Goal: Contribute content: Contribute content

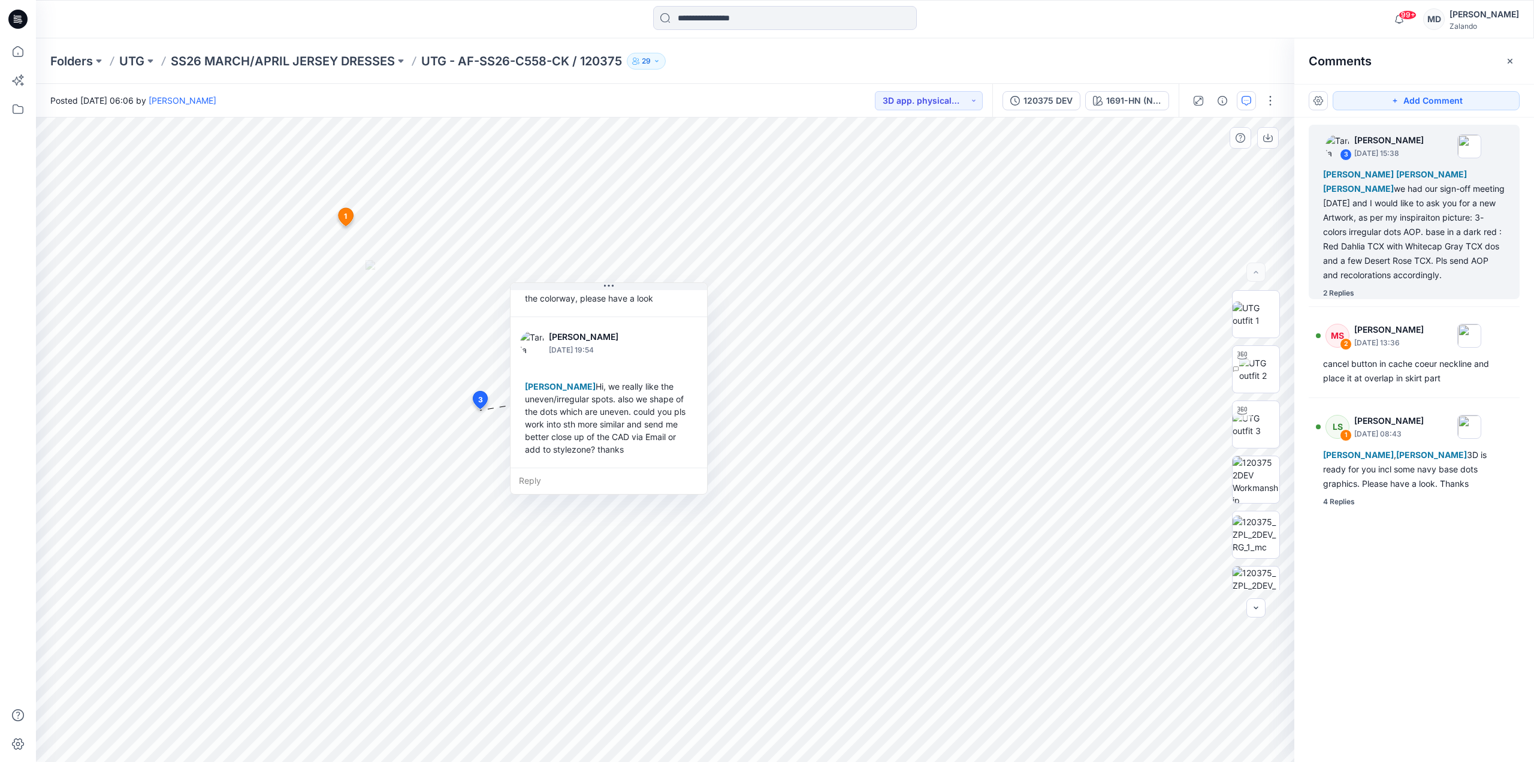
scroll to position [273, 0]
click at [1512, 61] on icon "button" at bounding box center [1510, 61] width 10 height 10
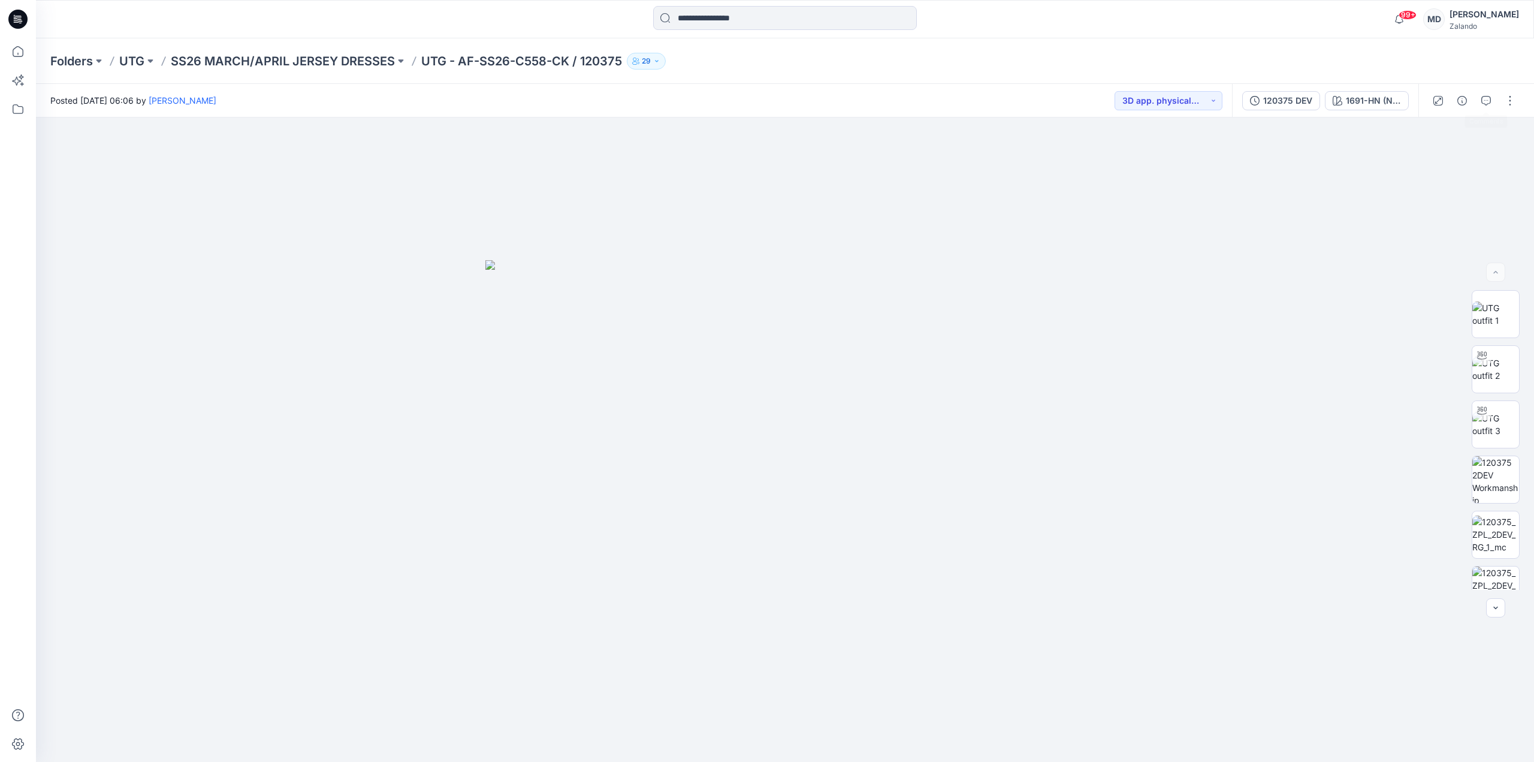
click at [1495, 110] on span at bounding box center [1485, 100] width 19 height 19
click at [1499, 104] on div at bounding box center [1473, 101] width 111 height 34
click at [1504, 103] on button "button" at bounding box center [1509, 100] width 19 height 19
click at [1440, 185] on p "Edit" at bounding box center [1433, 189] width 15 height 13
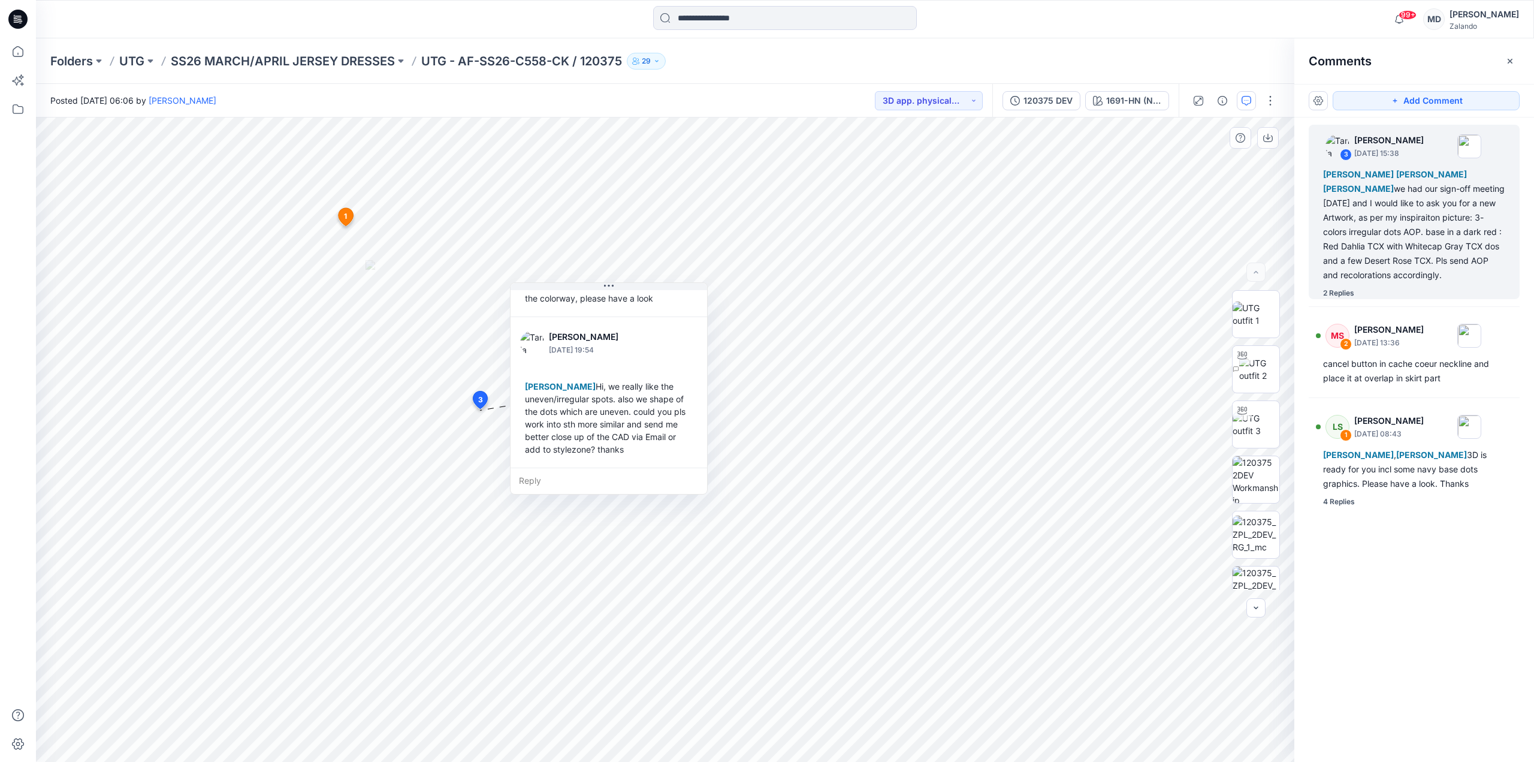
scroll to position [273, 0]
click at [1505, 58] on button "button" at bounding box center [1509, 61] width 19 height 19
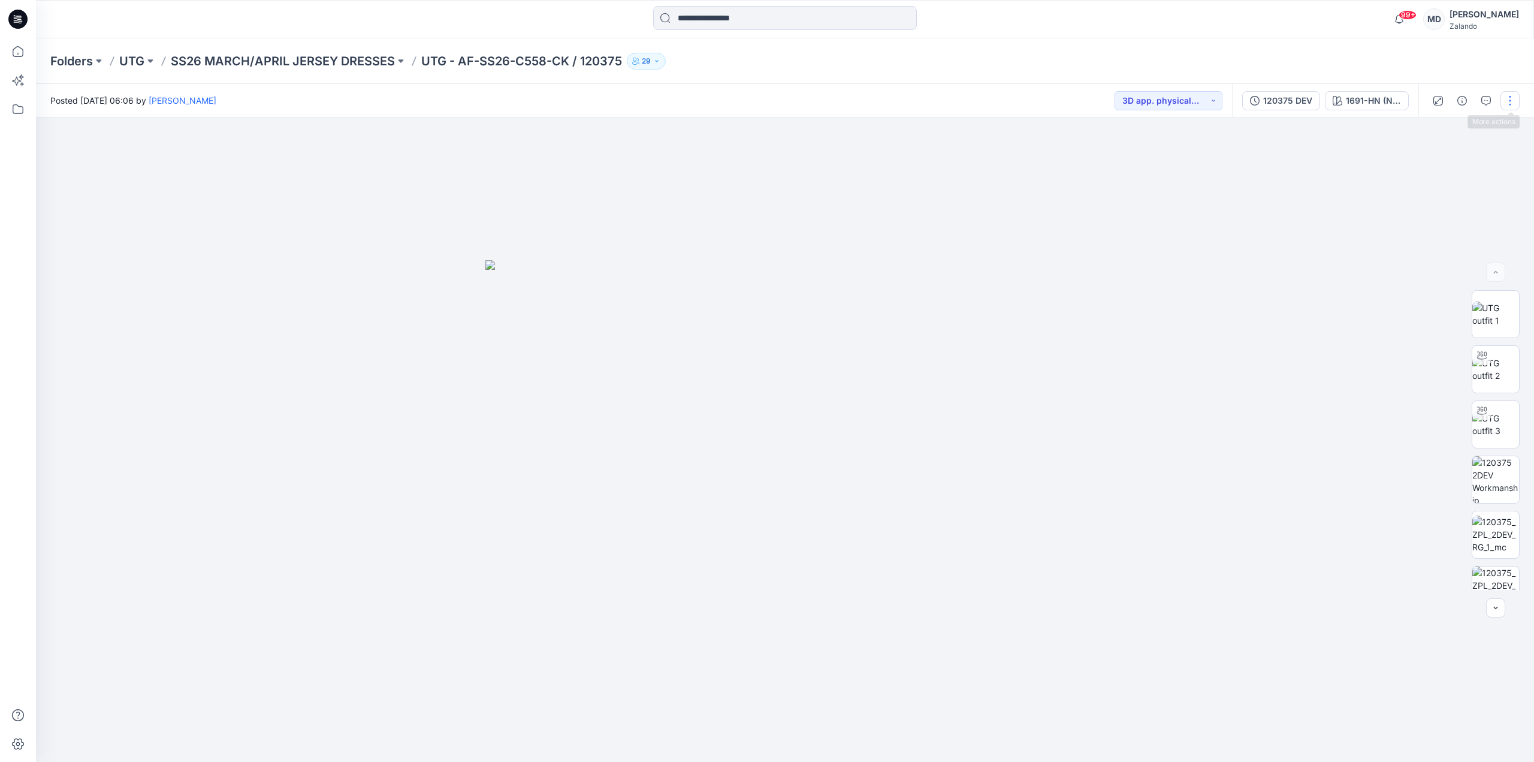
click at [1509, 99] on button "button" at bounding box center [1509, 100] width 19 height 19
click at [1427, 182] on button "Edit" at bounding box center [1459, 189] width 110 height 22
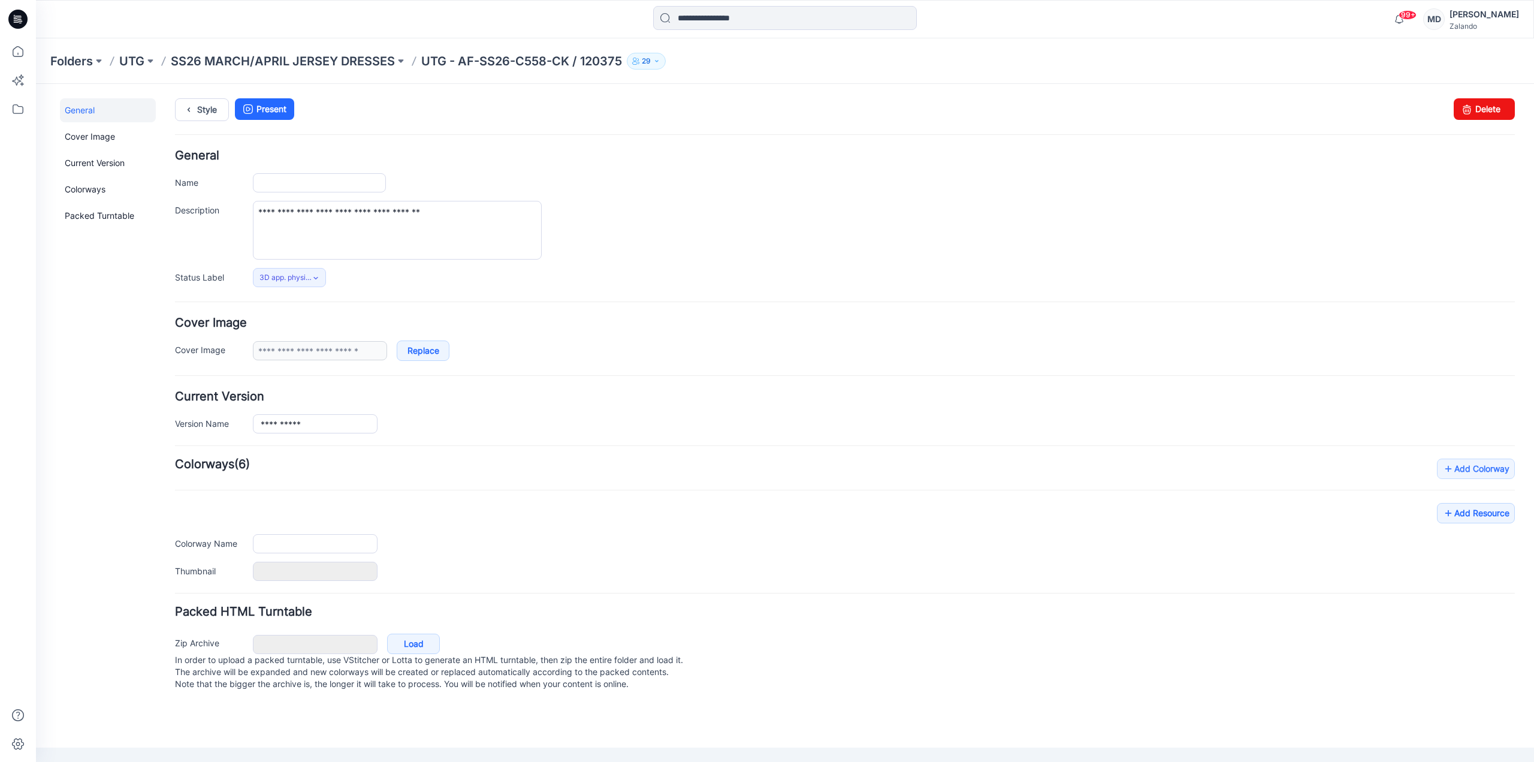
type input "**********"
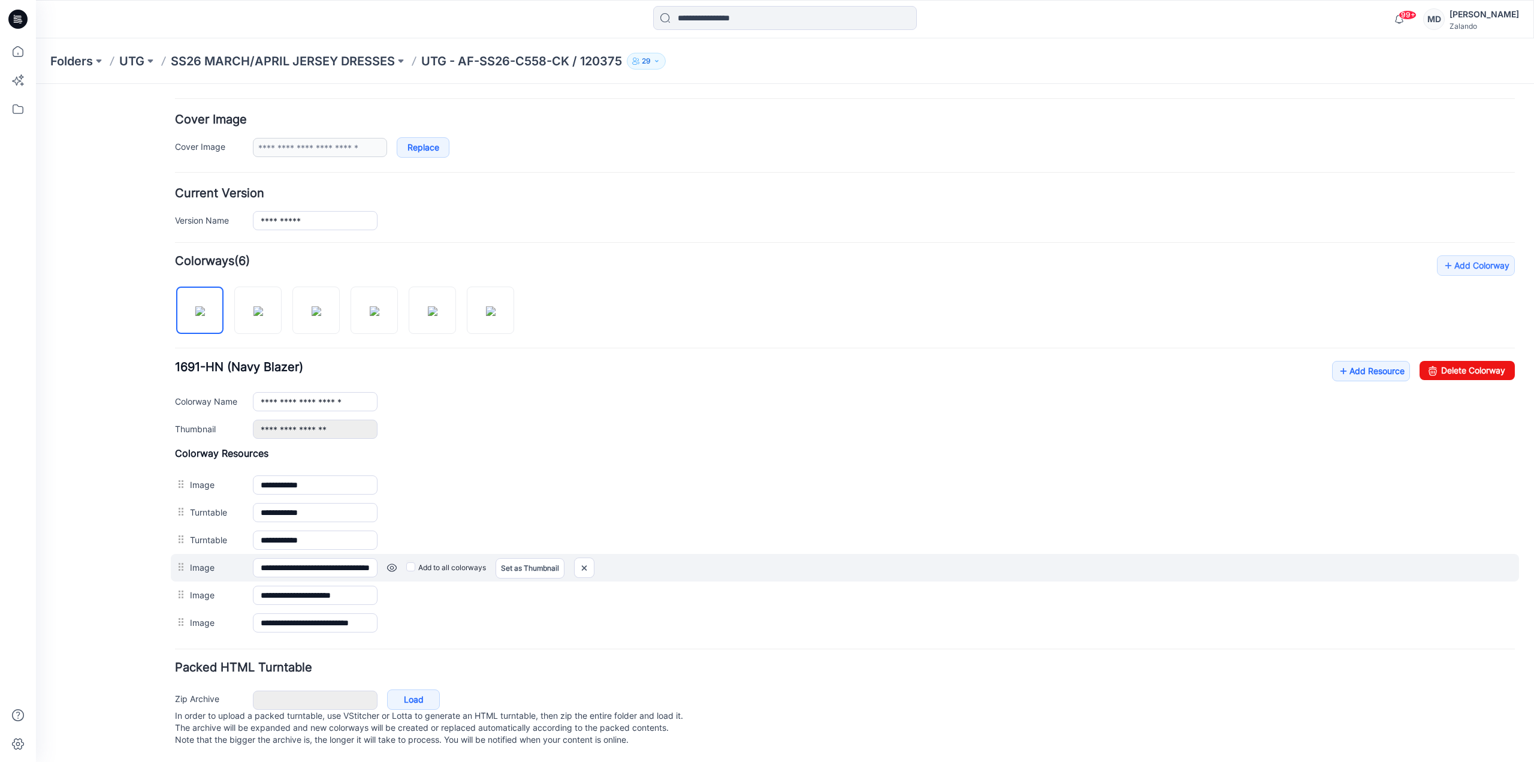
scroll to position [215, 0]
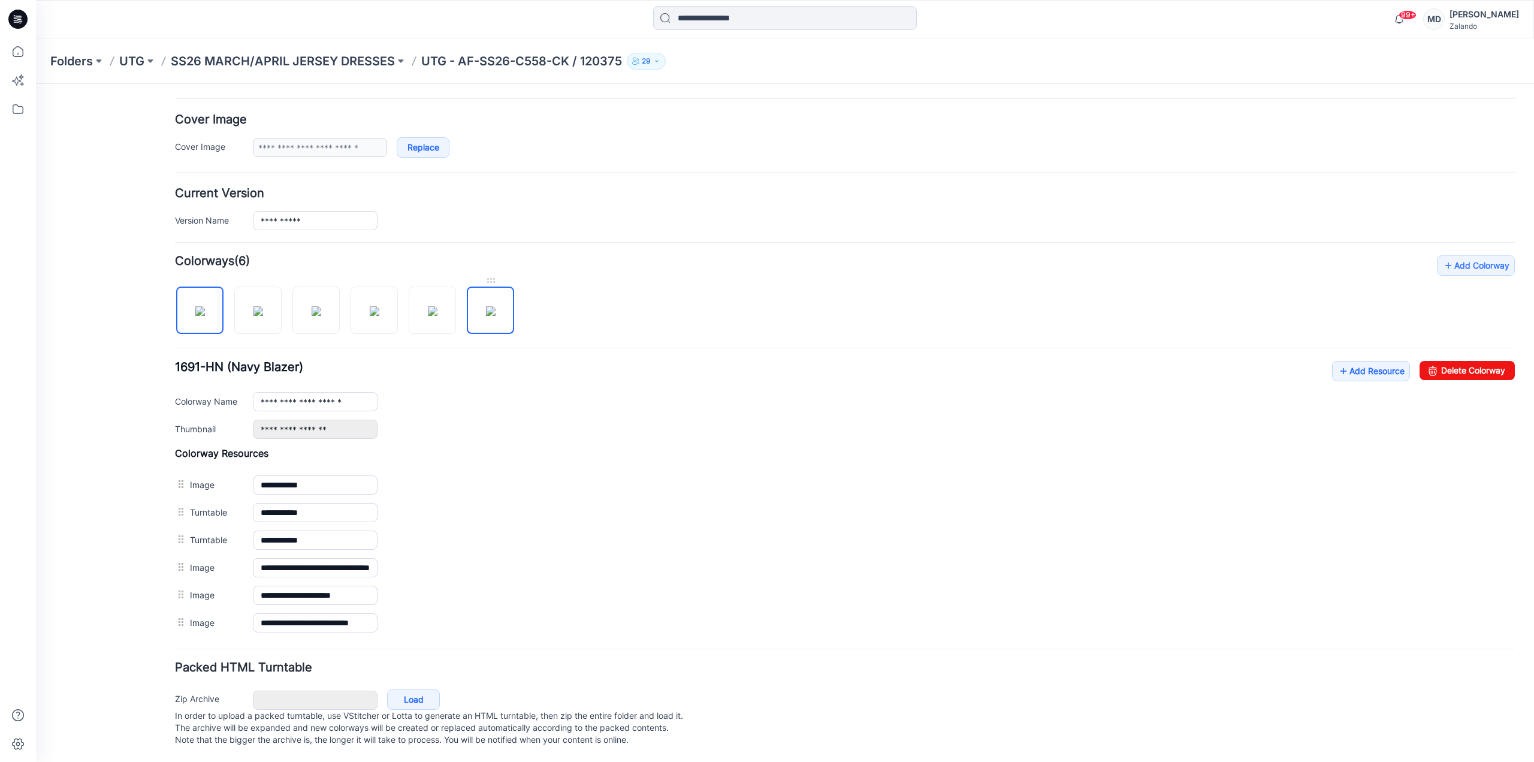
click at [496, 306] on img at bounding box center [491, 311] width 10 height 10
type input "*******"
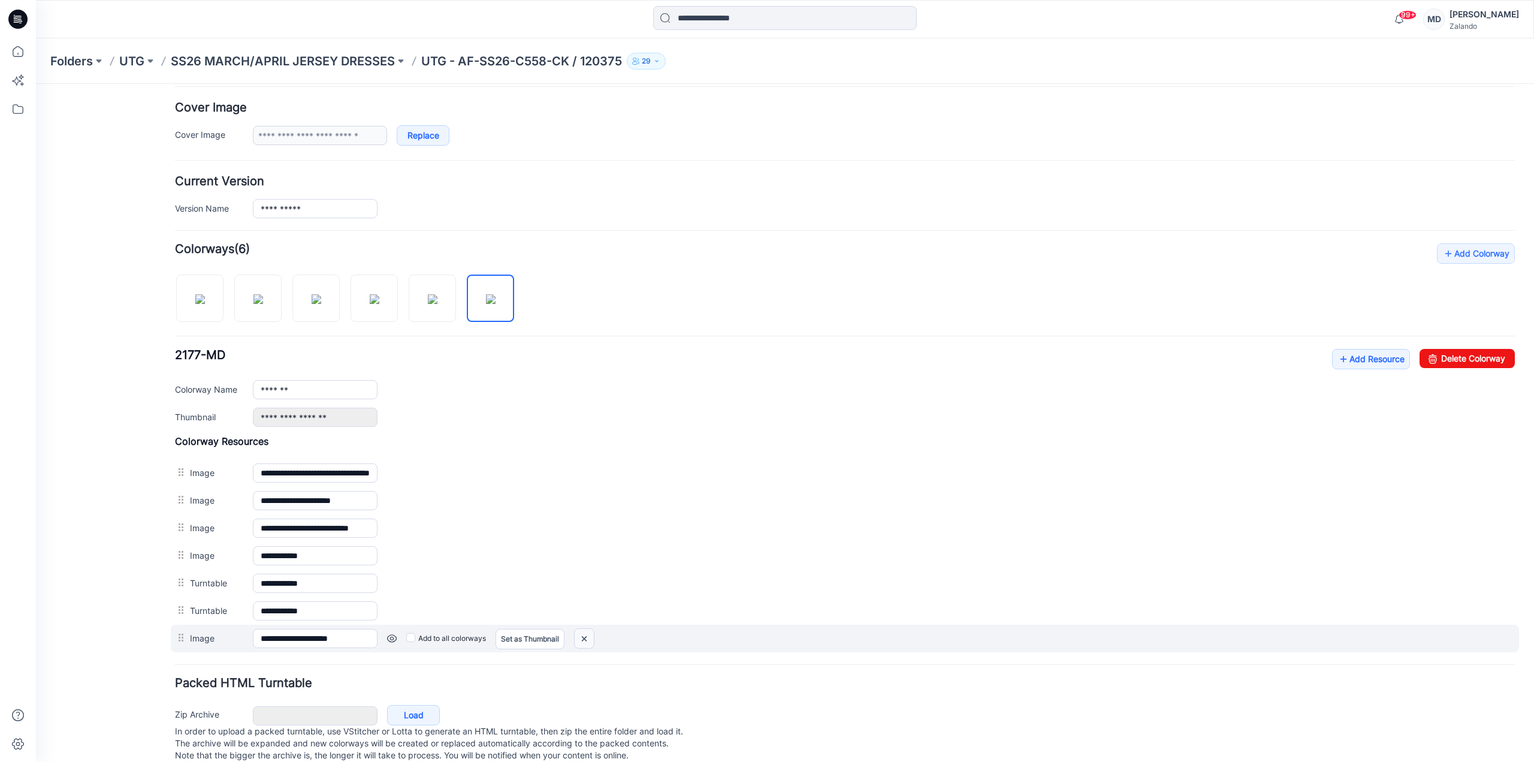
click at [36, 84] on img at bounding box center [36, 84] width 0 height 0
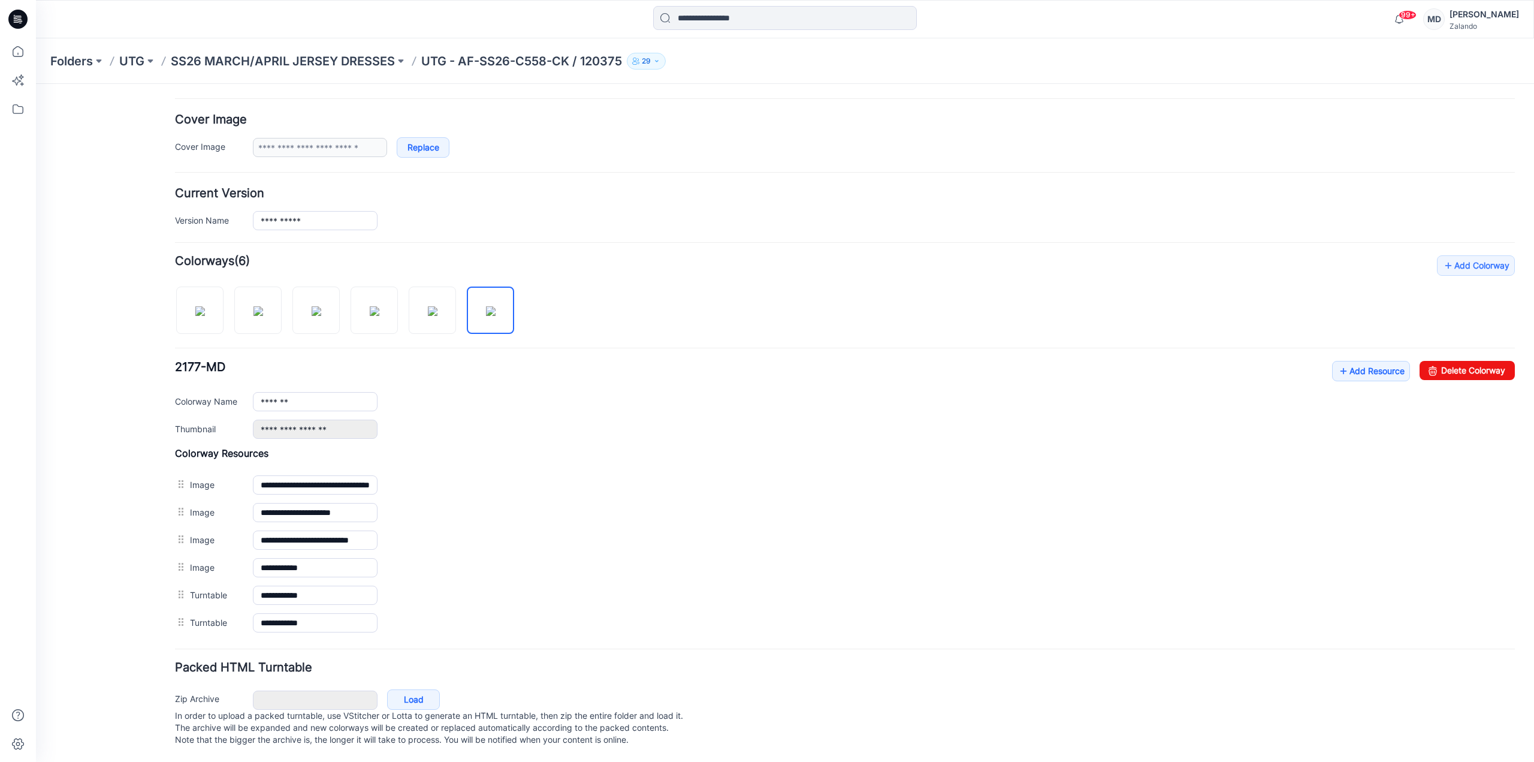
scroll to position [0, 0]
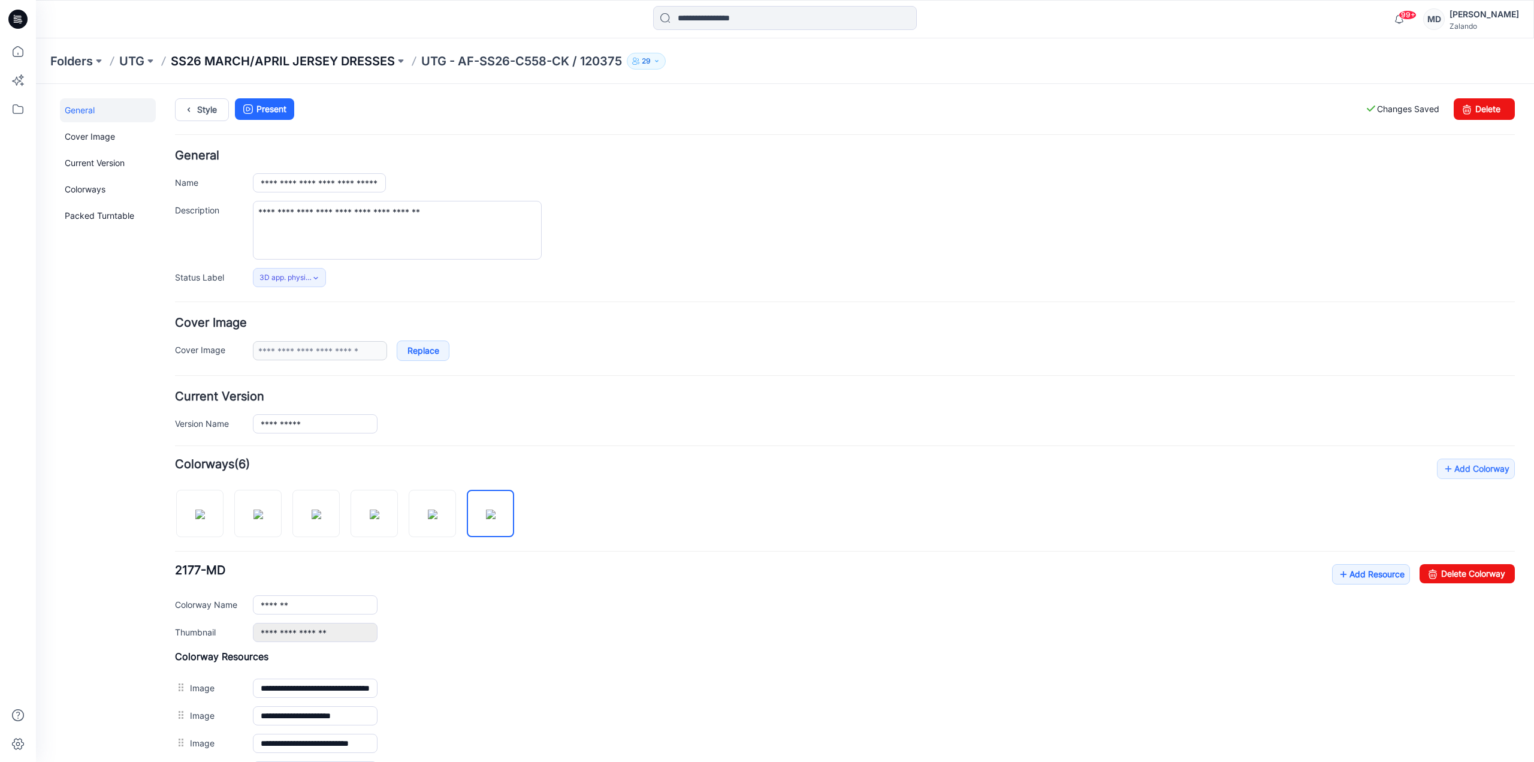
click at [293, 63] on p "SS26 MARCH/APRIL JERSEY DRESSES" at bounding box center [283, 61] width 224 height 17
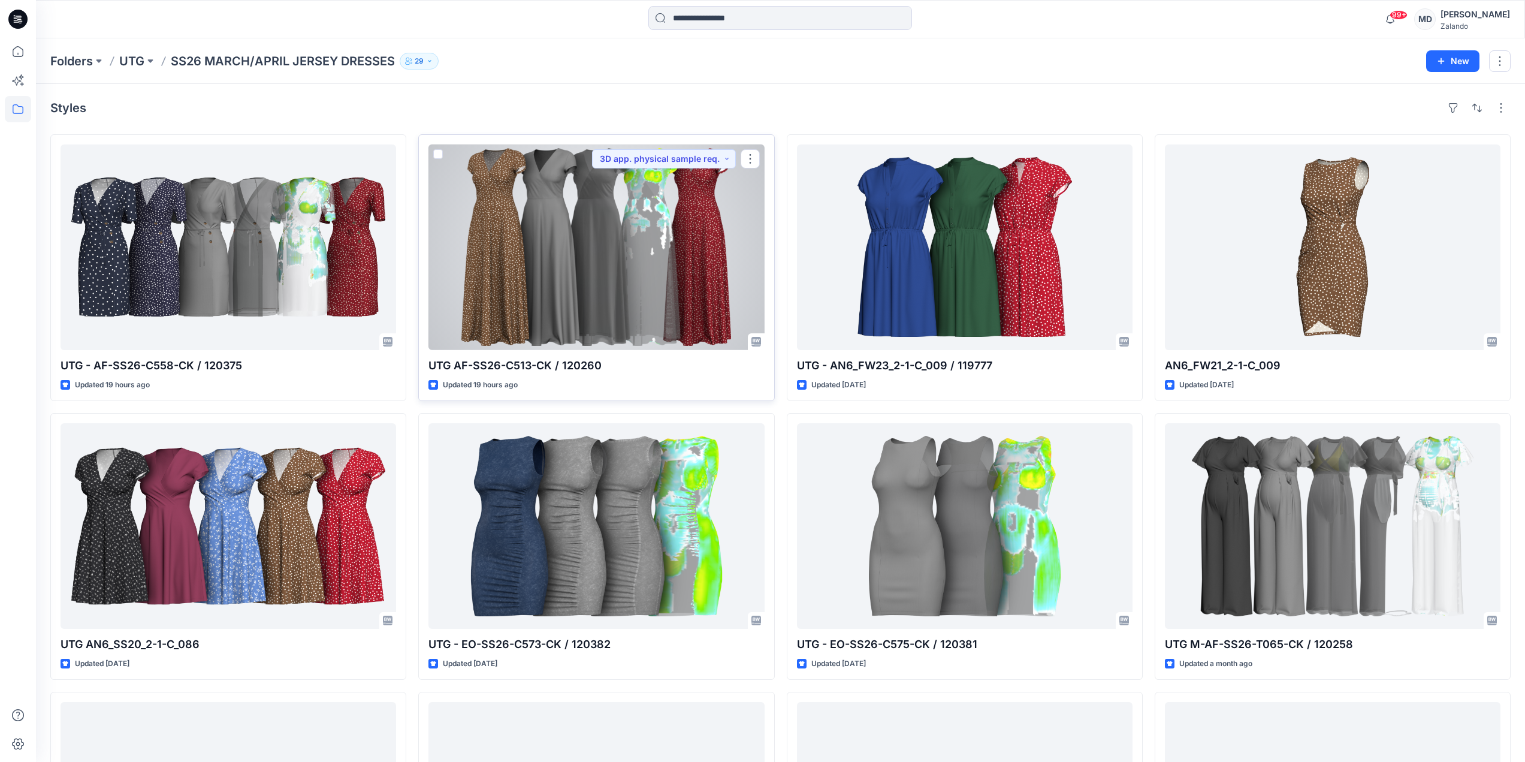
click at [650, 232] on div at bounding box center [596, 247] width 336 height 206
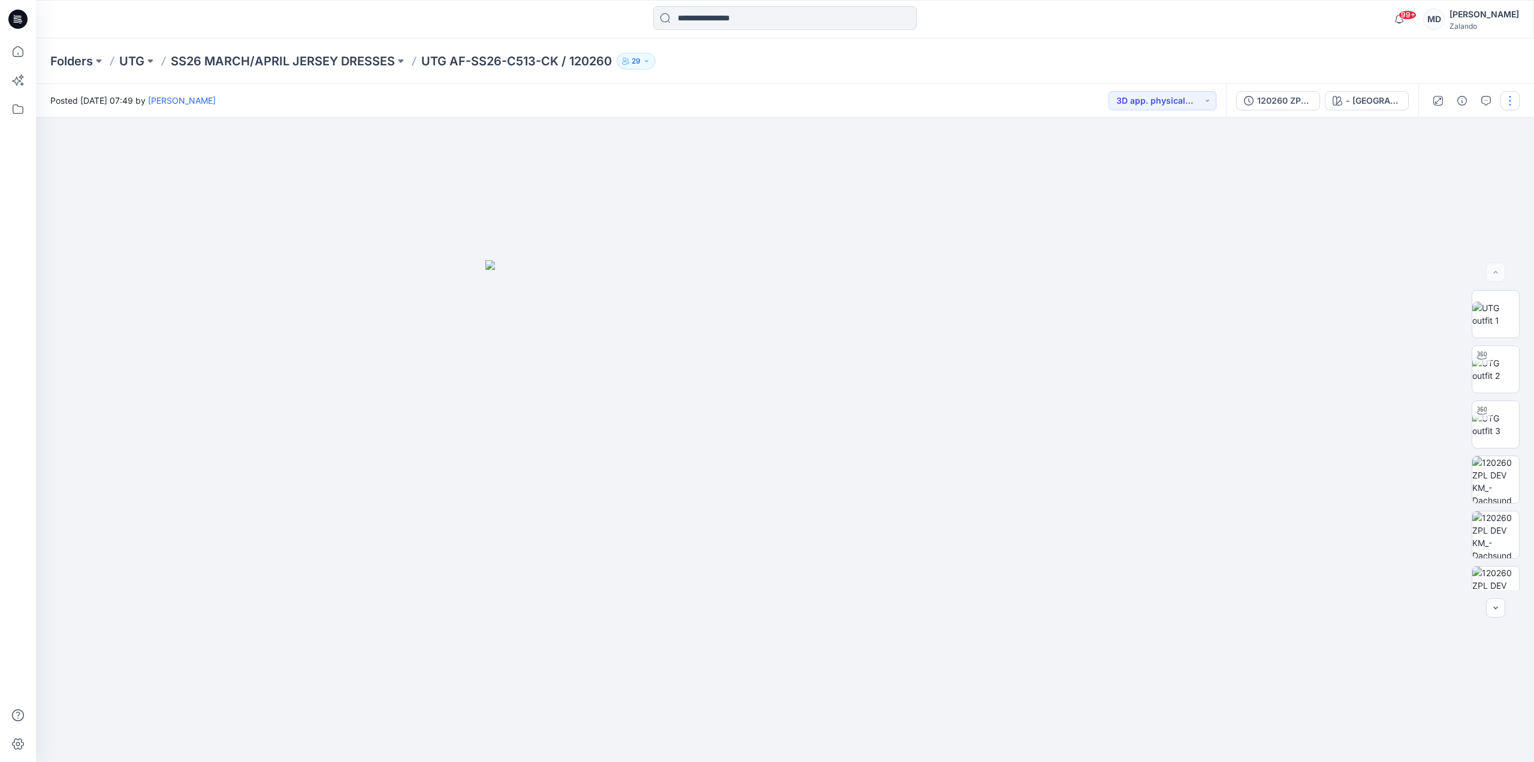
click at [1510, 98] on button "button" at bounding box center [1509, 100] width 19 height 19
click at [1438, 184] on p "Edit" at bounding box center [1433, 189] width 15 height 13
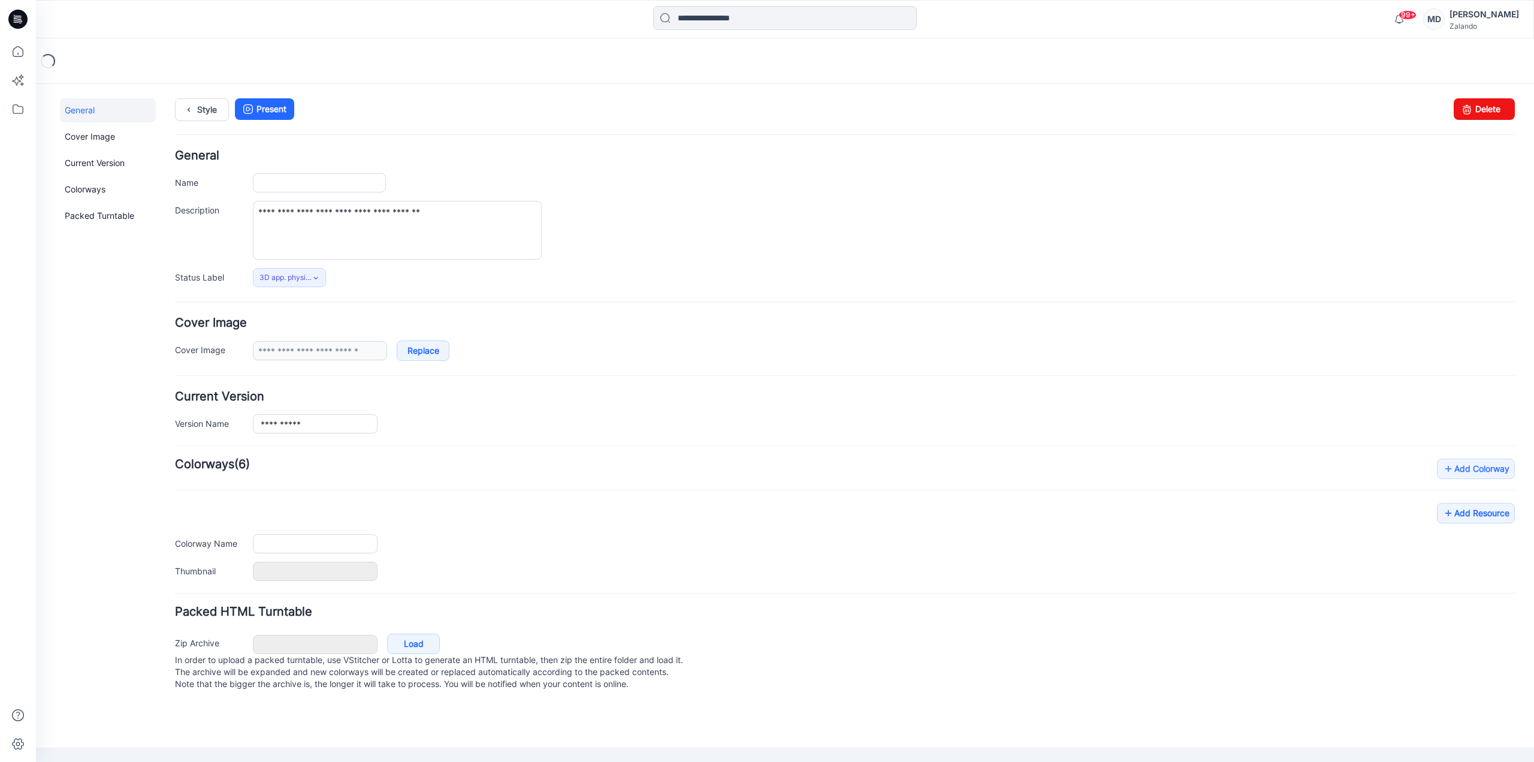
type input "**********"
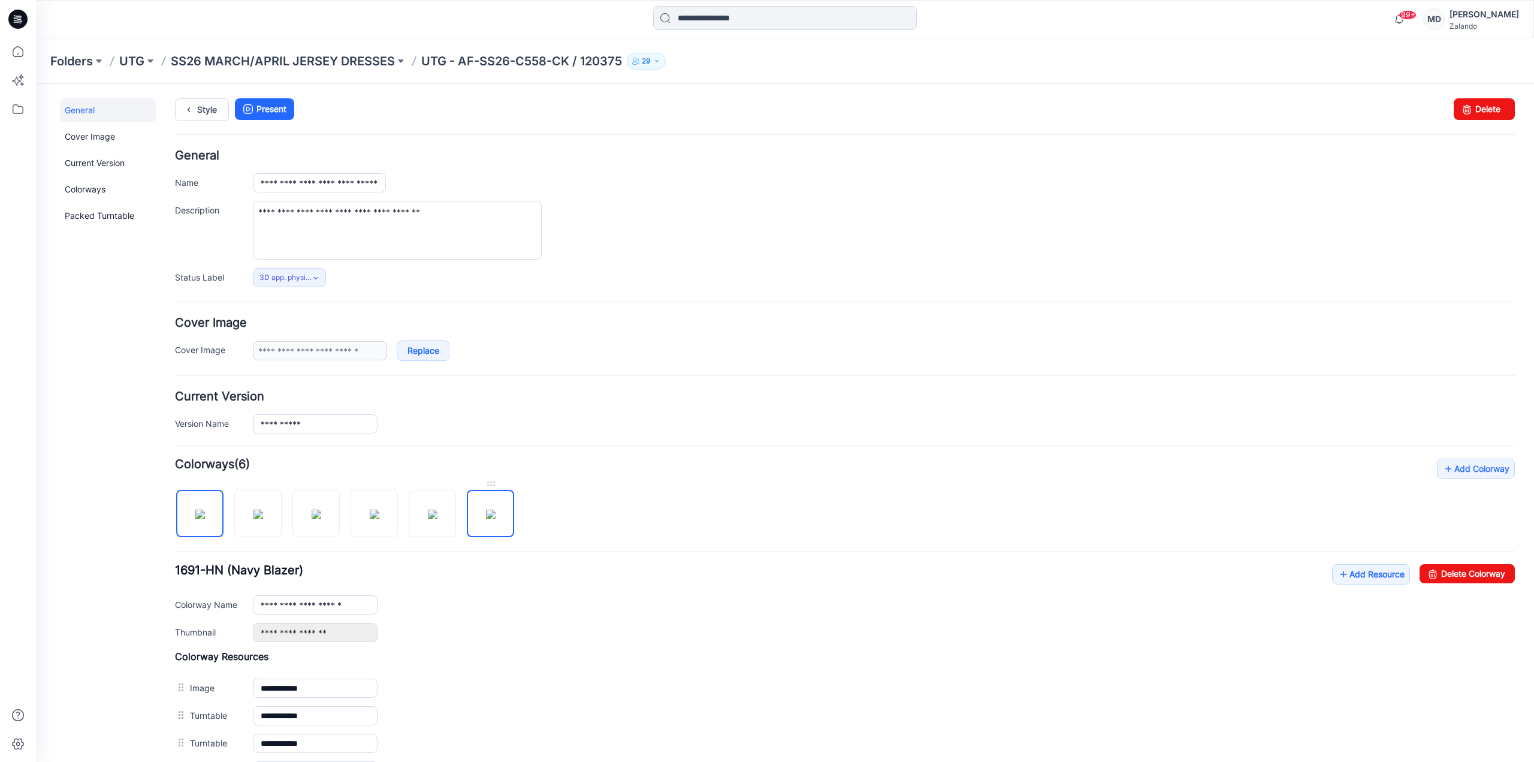
click at [490, 517] on img at bounding box center [491, 514] width 10 height 10
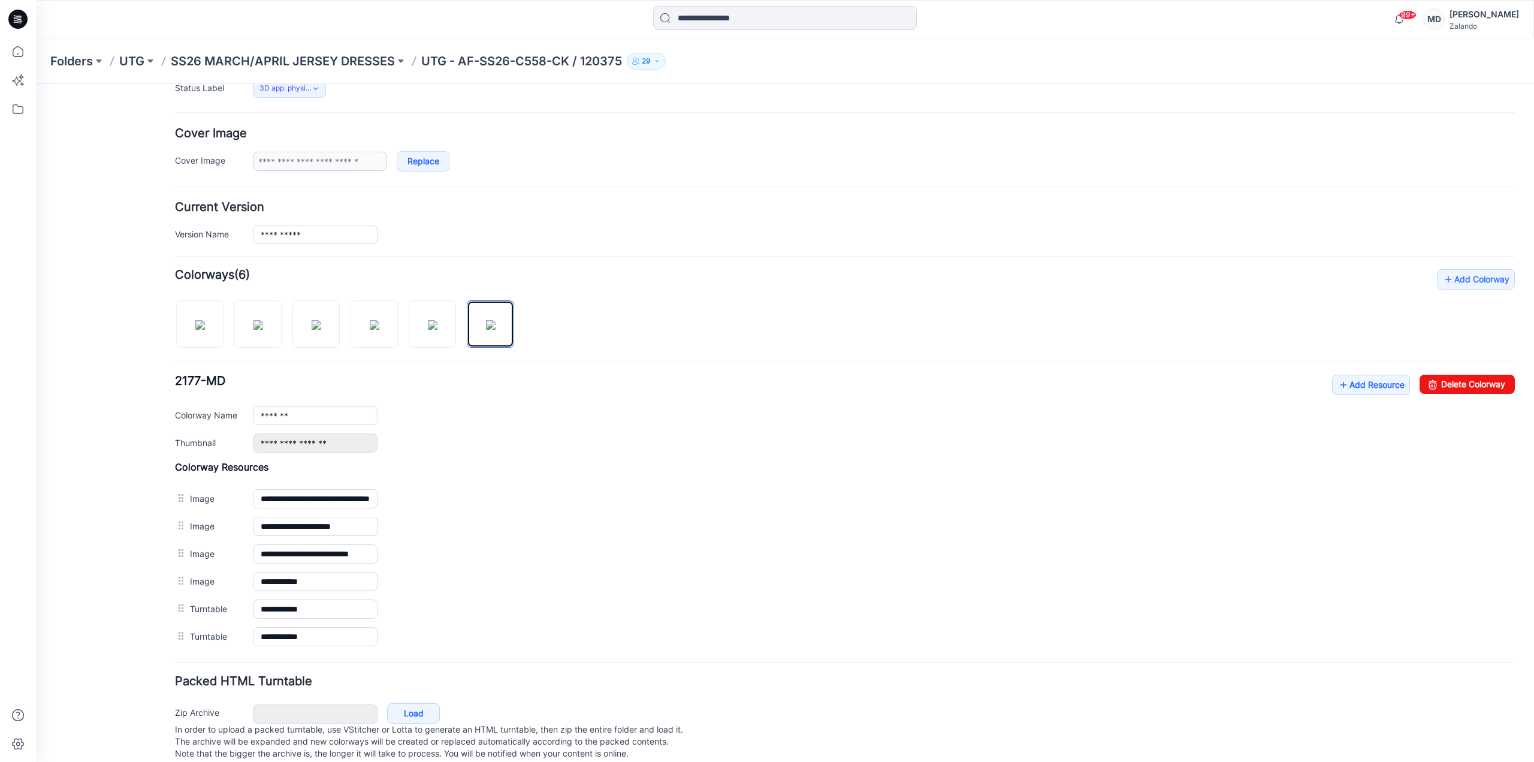
scroll to position [215, 0]
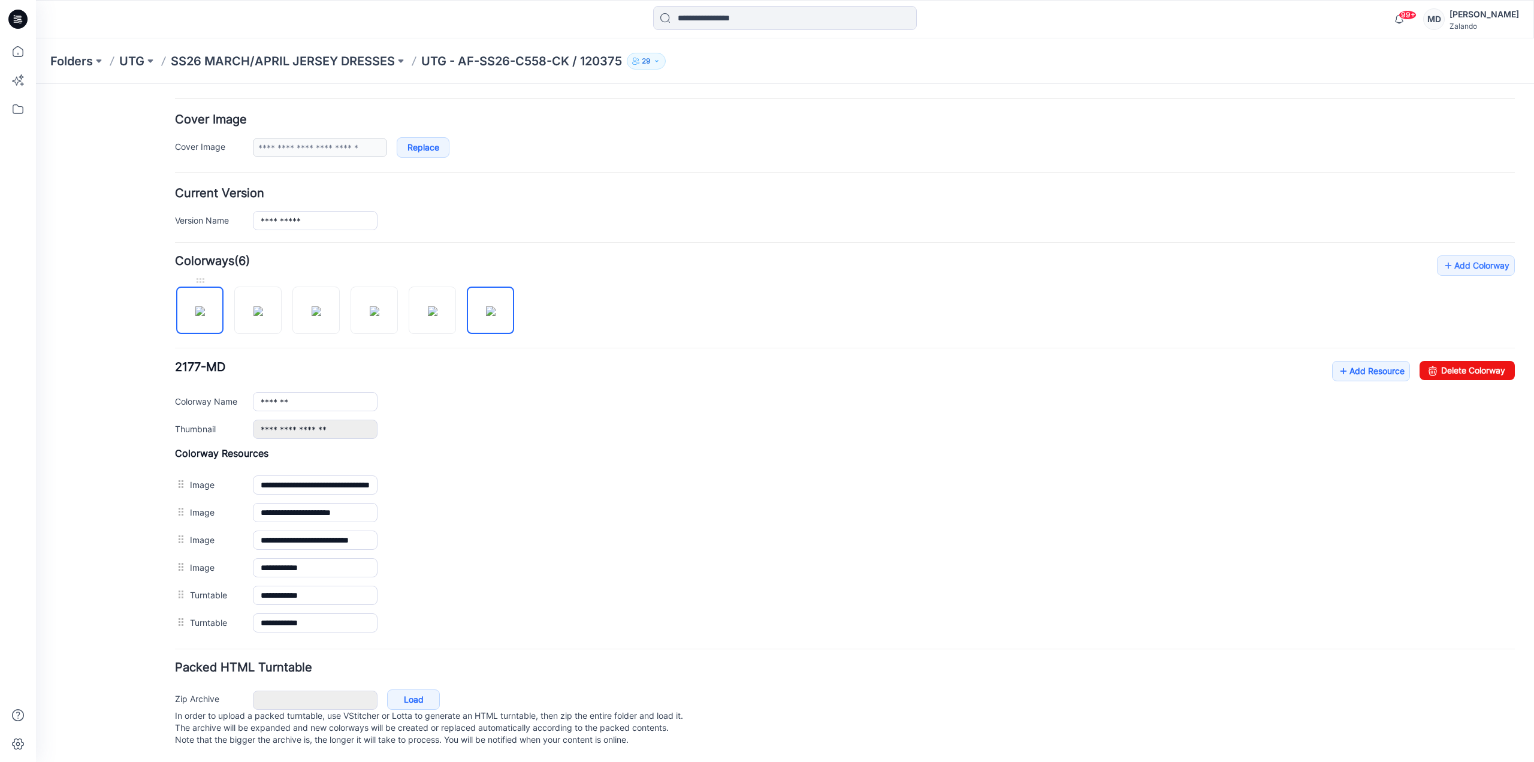
click at [203, 306] on img at bounding box center [200, 311] width 10 height 10
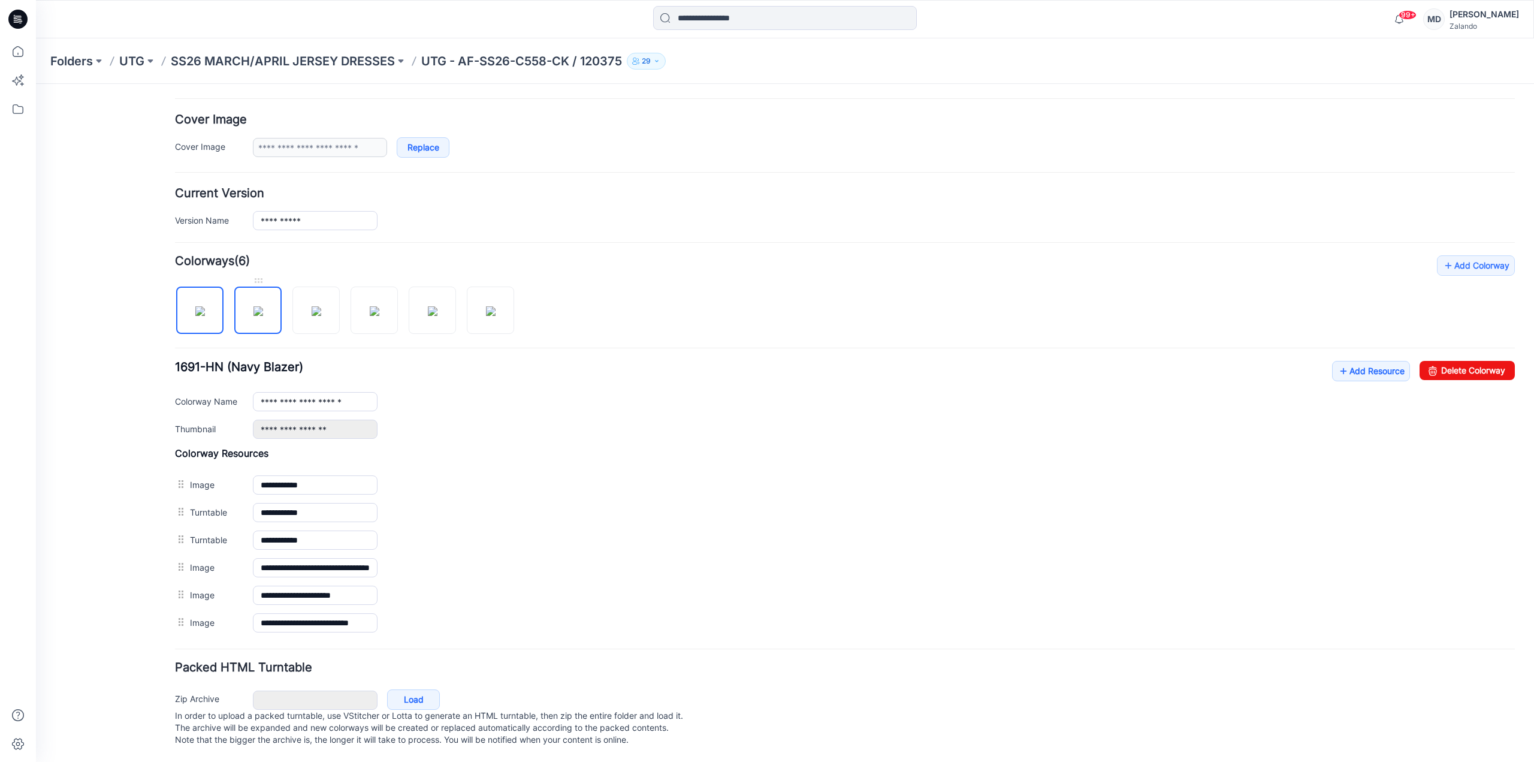
click at [263, 311] on img at bounding box center [258, 311] width 10 height 10
click at [486, 306] on img at bounding box center [491, 311] width 10 height 10
type input "*******"
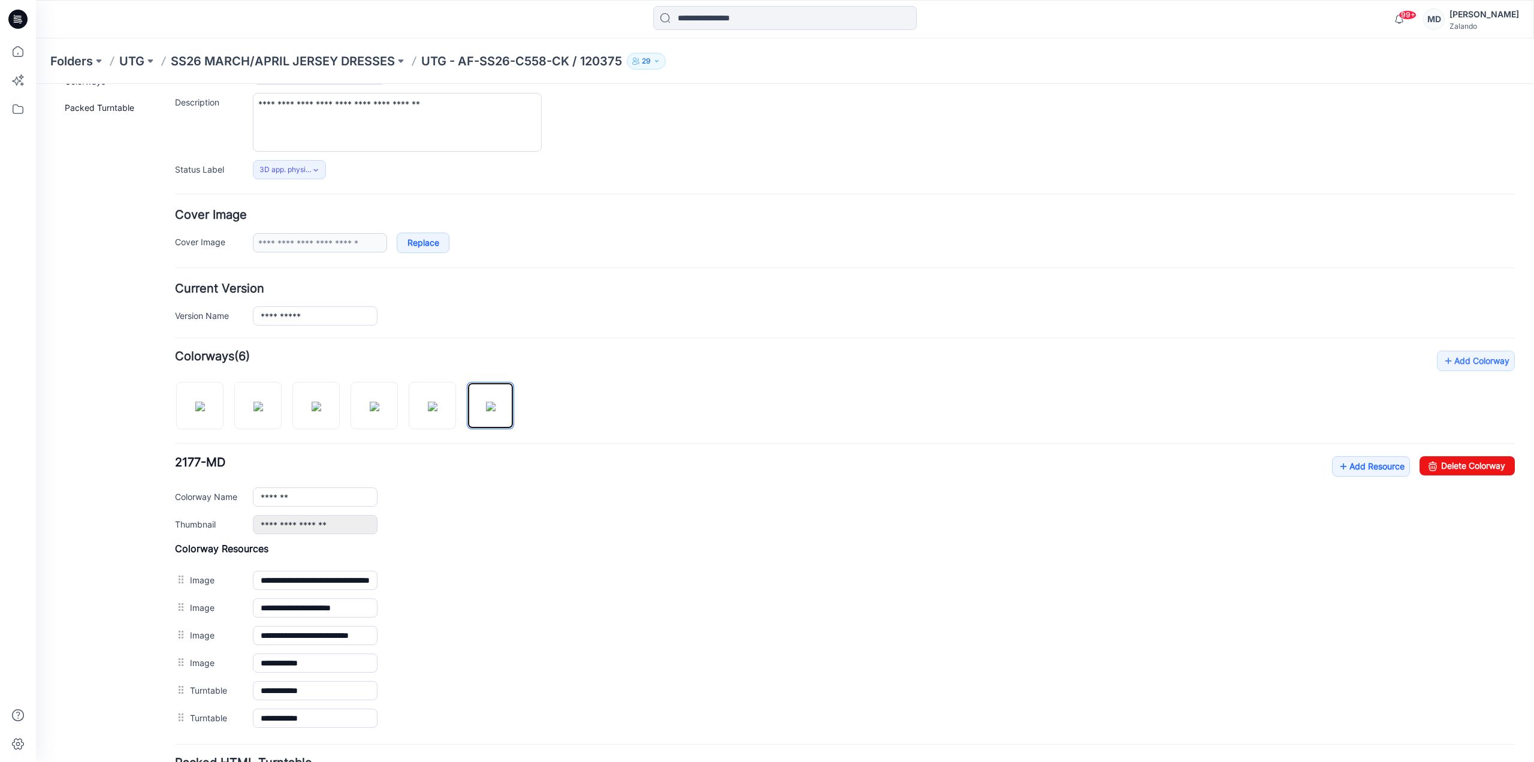
scroll to position [0, 0]
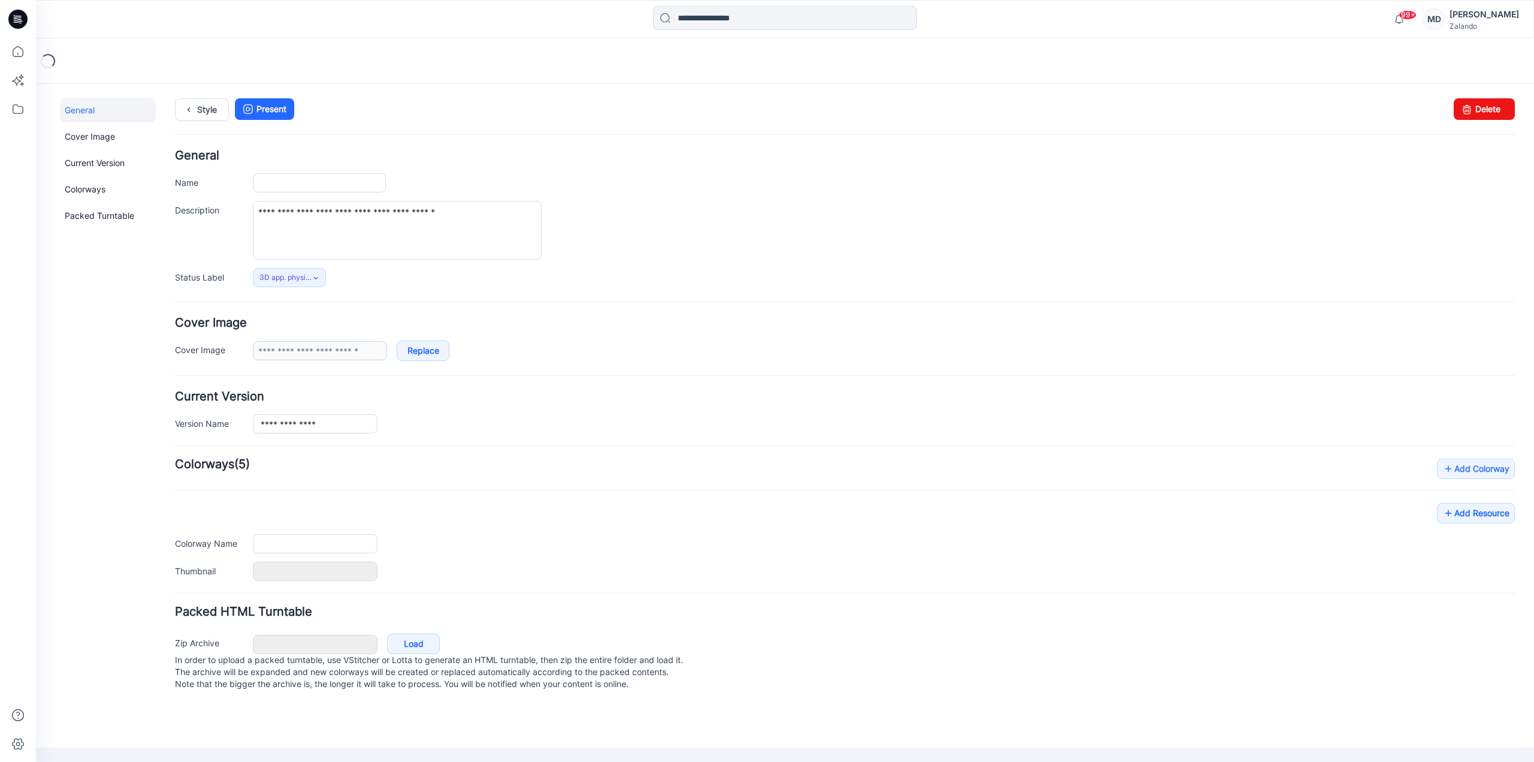
type input "**********"
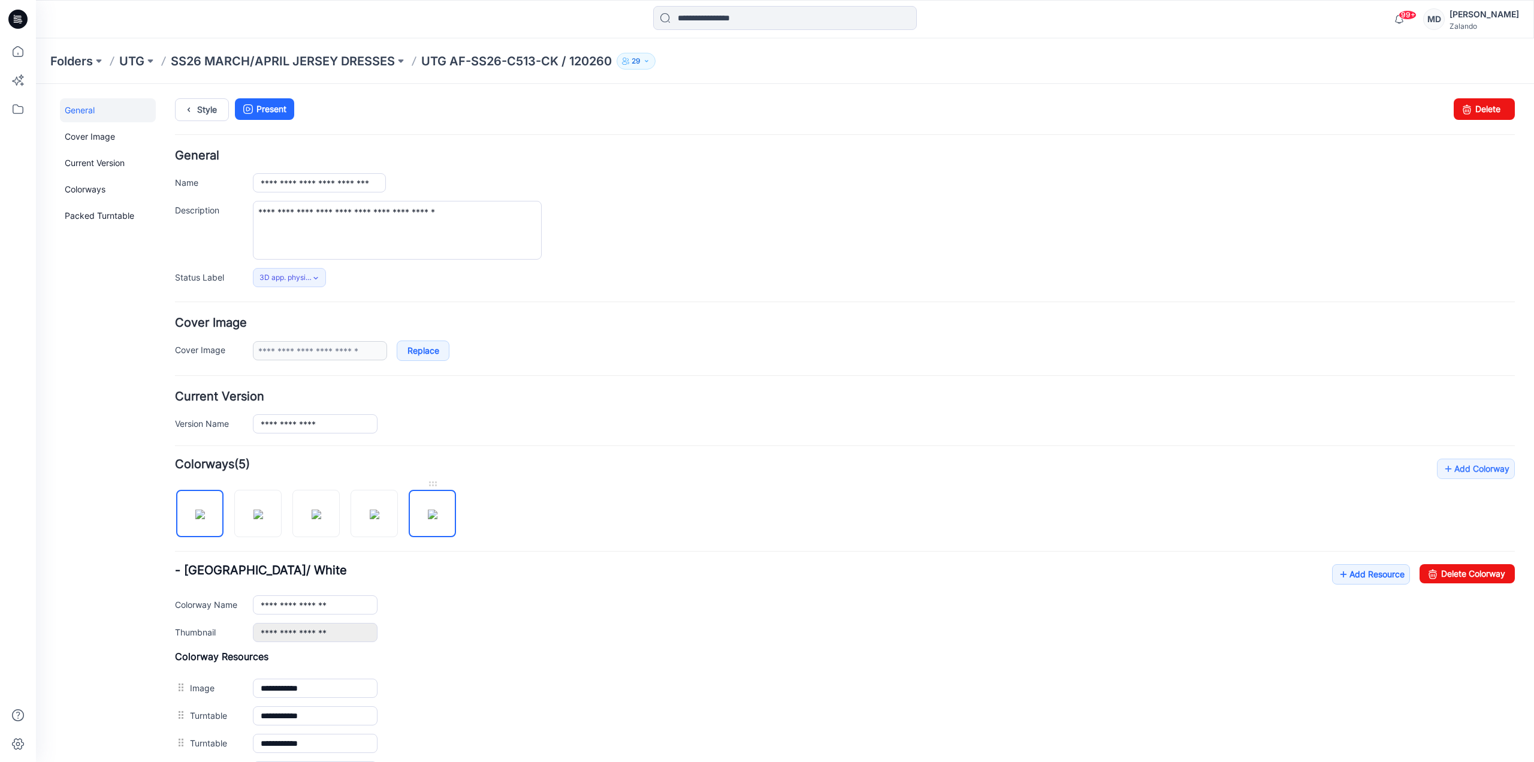
click at [437, 516] on img at bounding box center [433, 514] width 10 height 10
type input "*******"
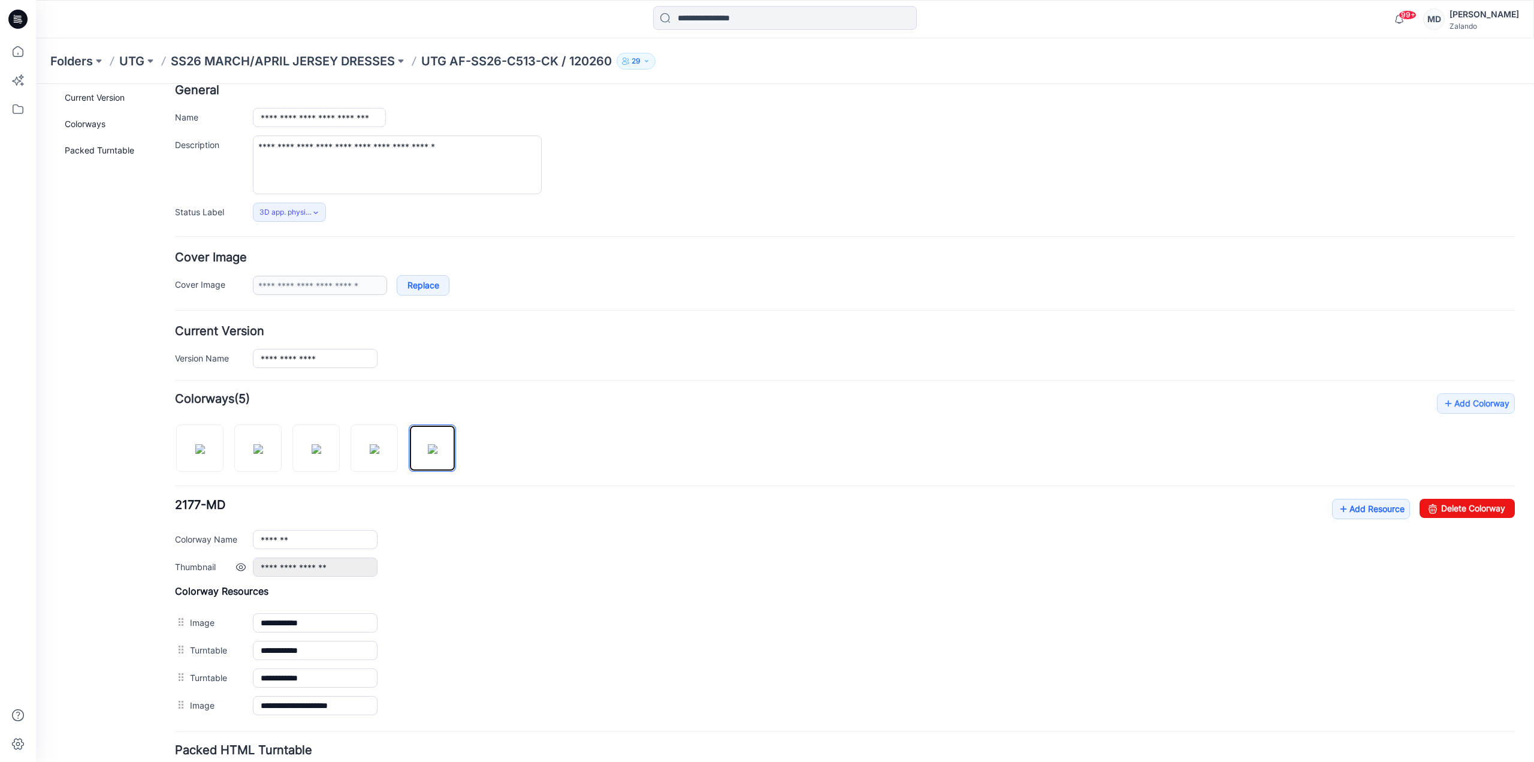
scroll to position [160, 0]
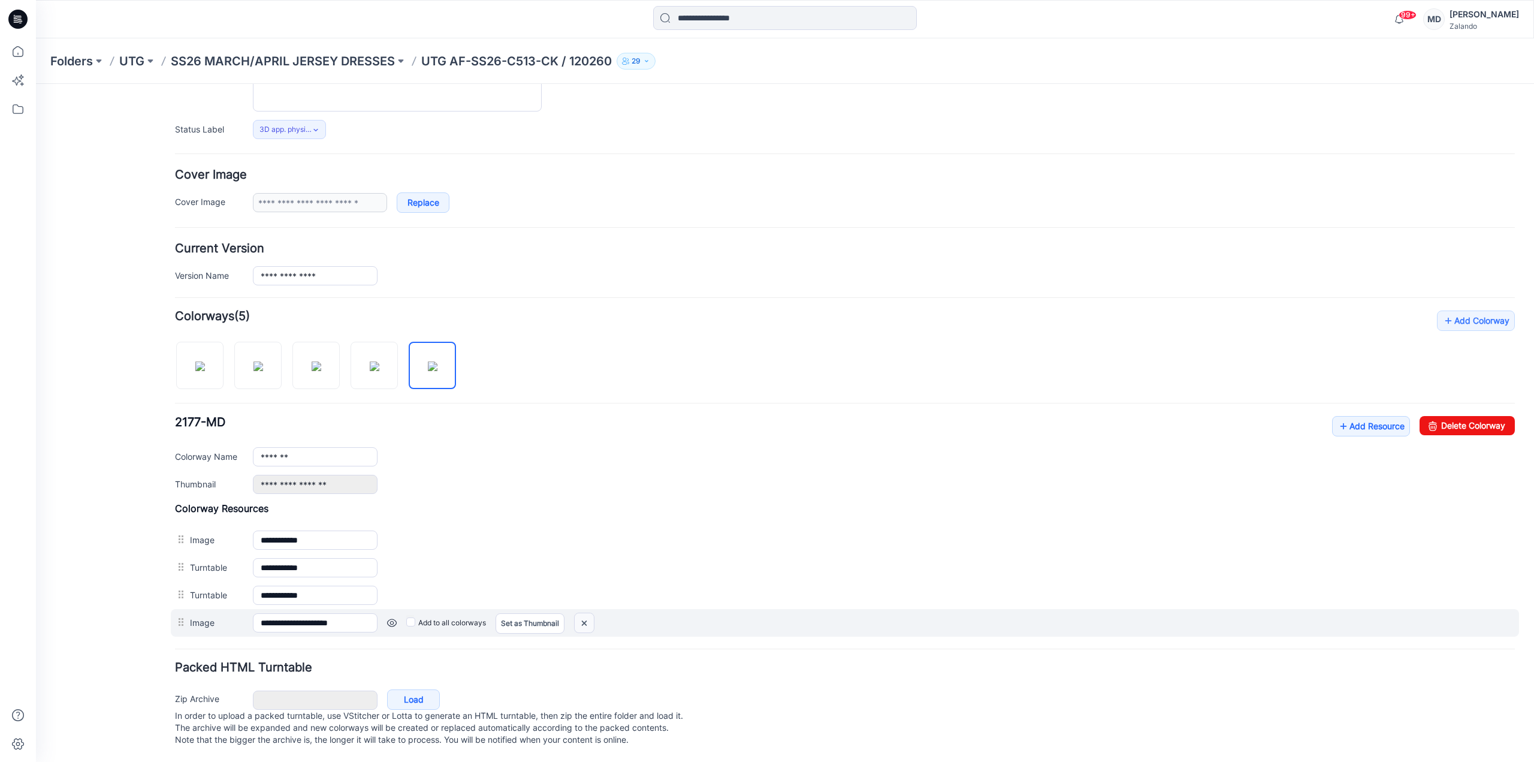
drag, startPoint x: 588, startPoint y: 605, endPoint x: 853, endPoint y: 128, distance: 545.2
click at [36, 84] on img at bounding box center [36, 84] width 0 height 0
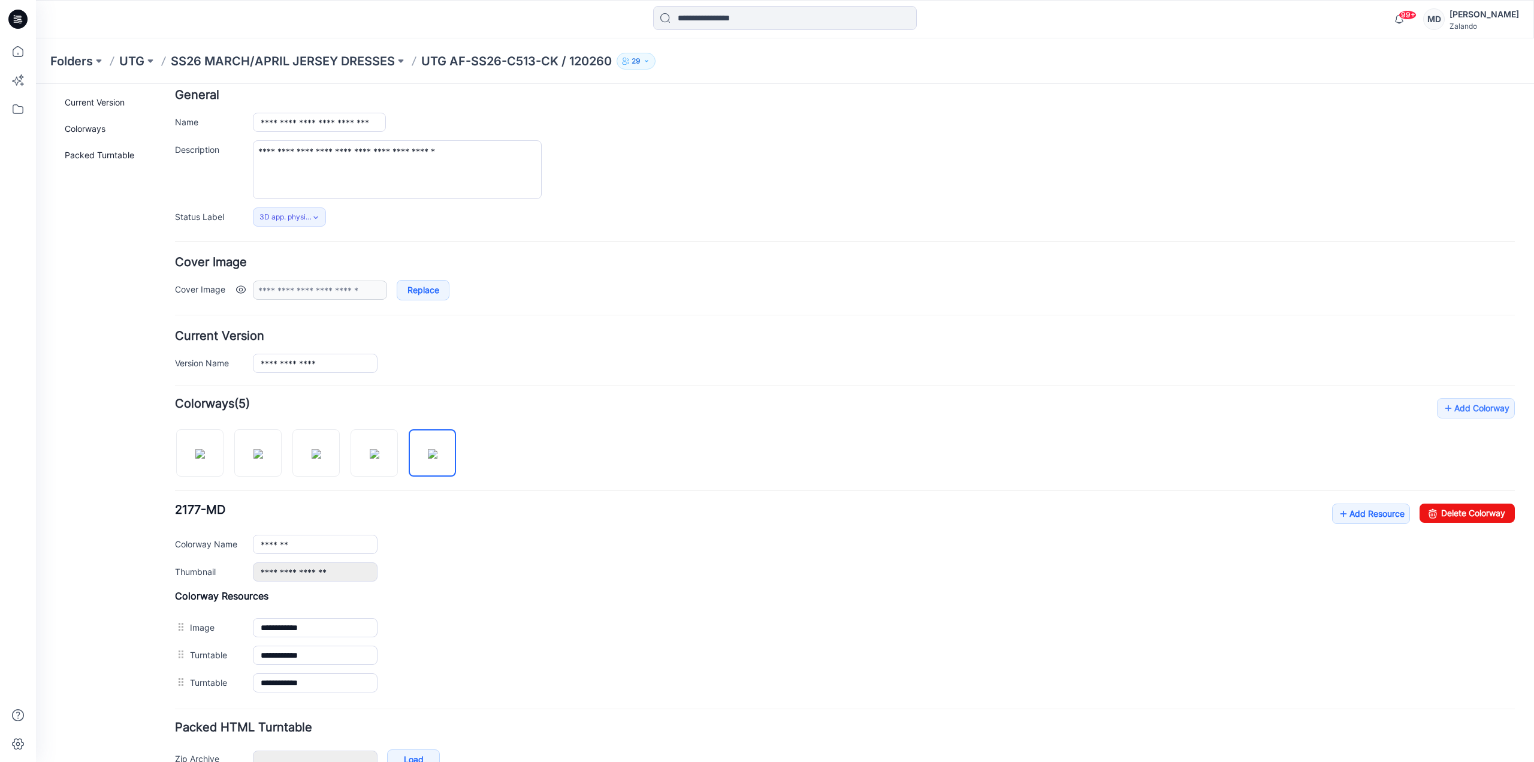
scroll to position [0, 0]
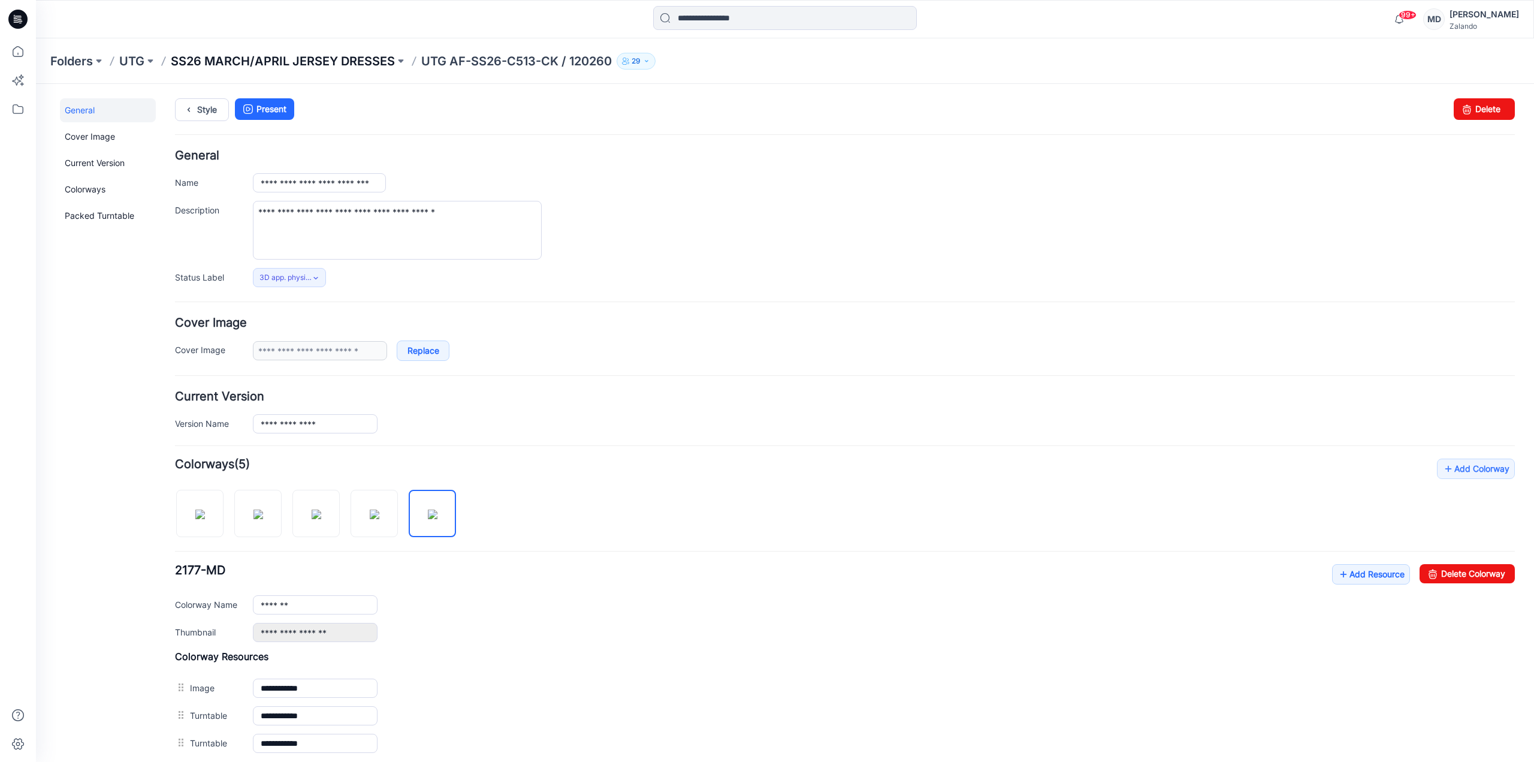
click at [332, 55] on p "SS26 MARCH/APRIL JERSEY DRESSES" at bounding box center [283, 61] width 224 height 17
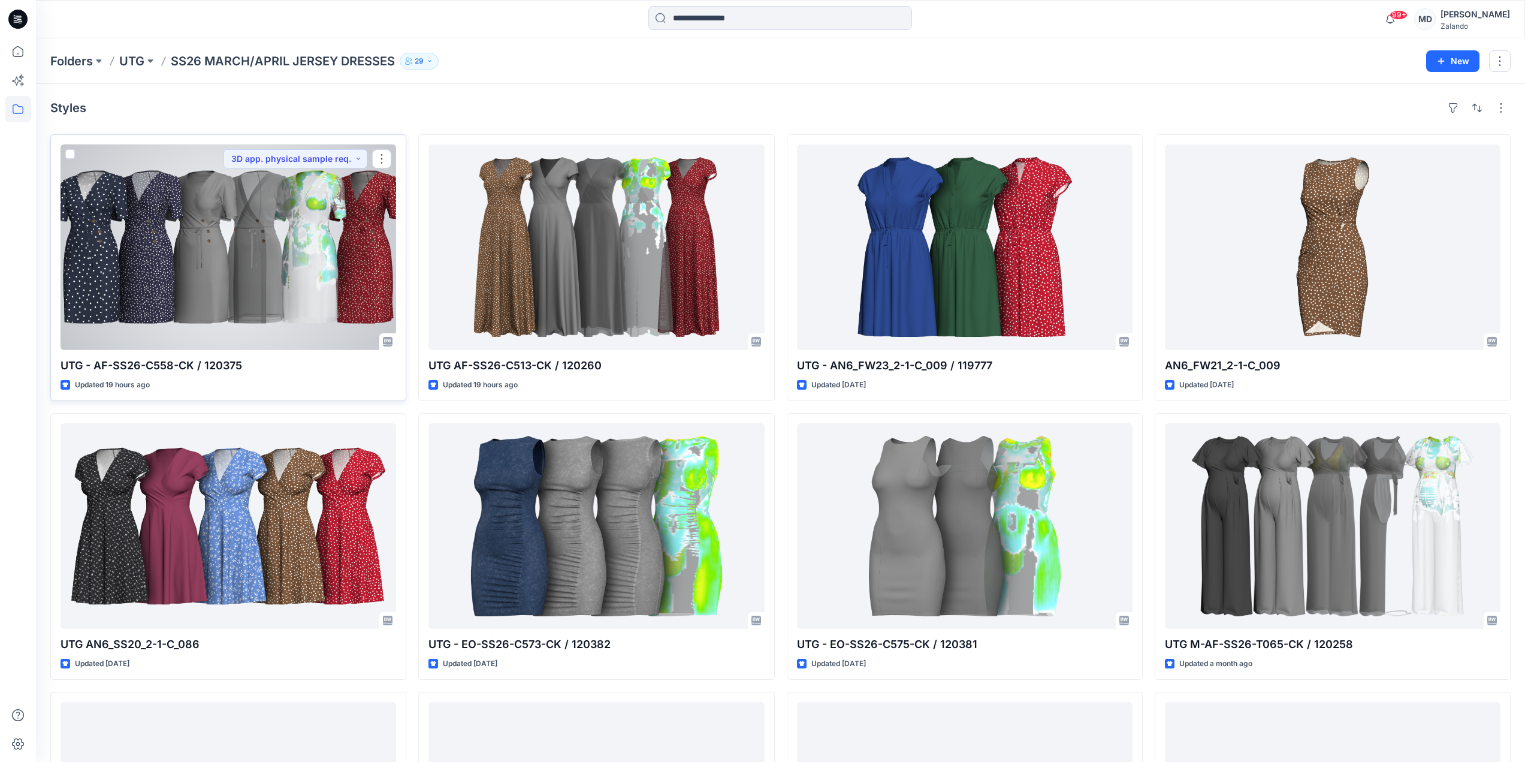
click at [360, 252] on div at bounding box center [229, 247] width 336 height 206
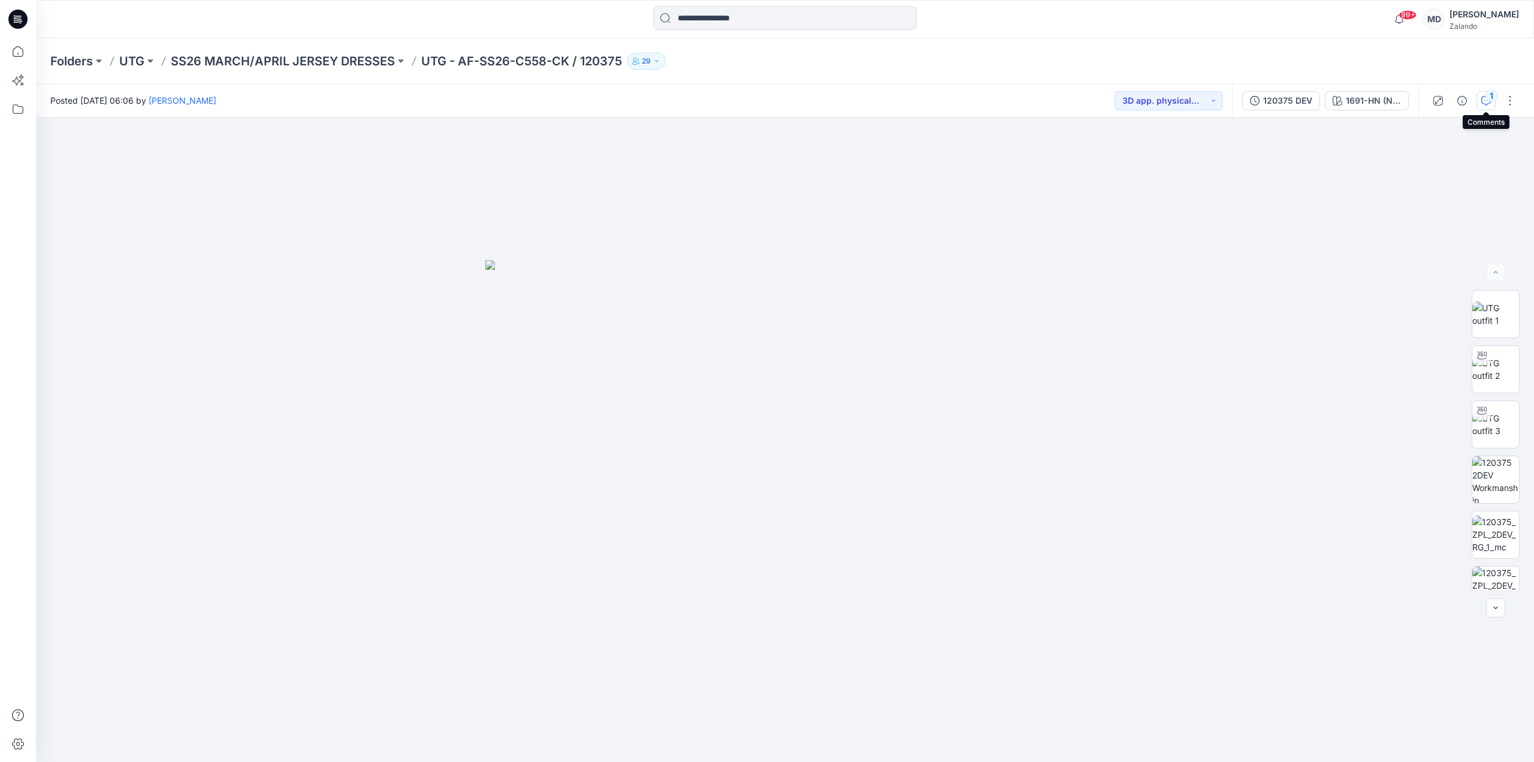
click at [1490, 101] on div "1" at bounding box center [1491, 96] width 12 height 12
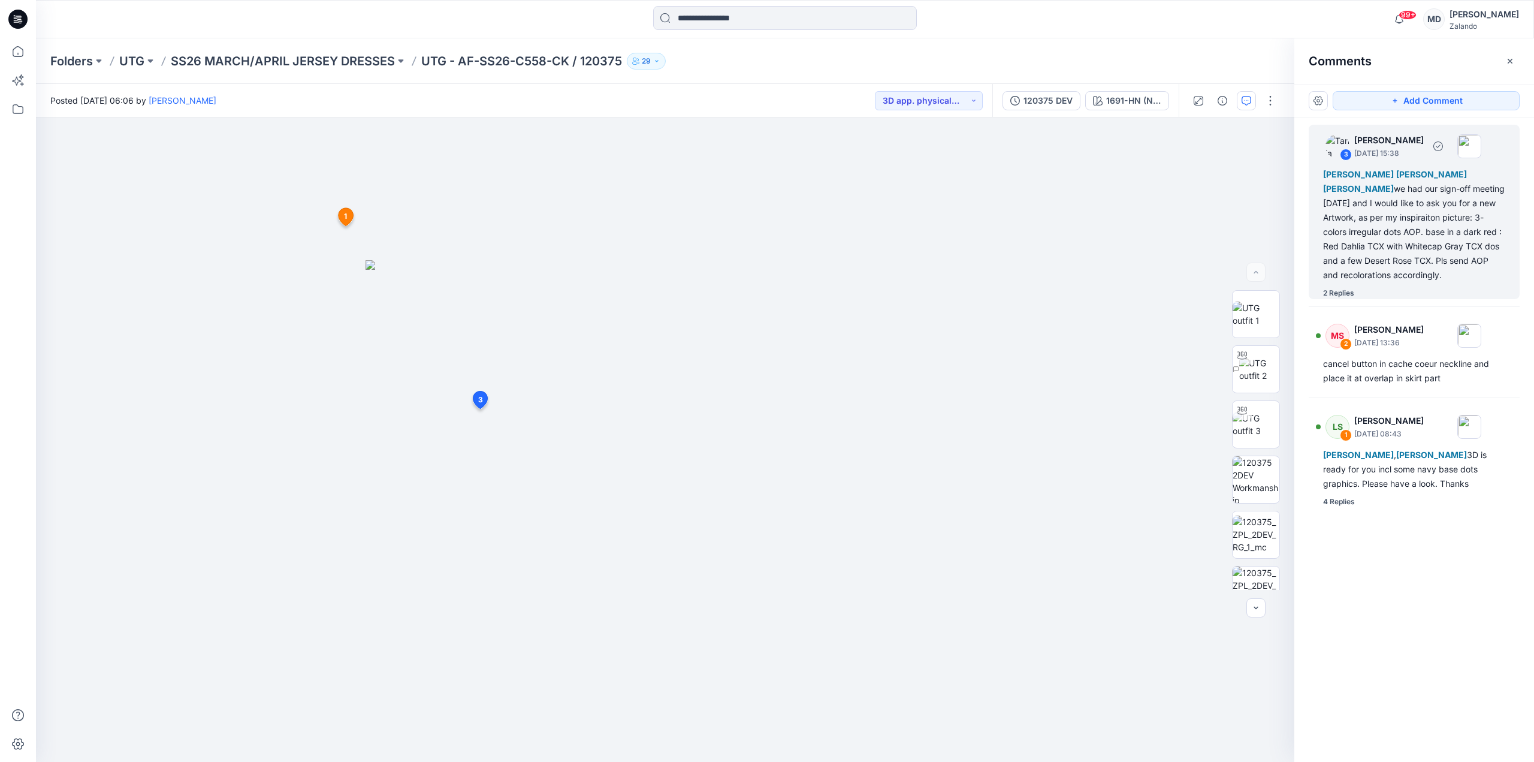
click at [1397, 239] on div "Marnie Douven Lise Stougaard Marlene Seefeldt we had our sign-off meeting today…" at bounding box center [1414, 224] width 182 height 115
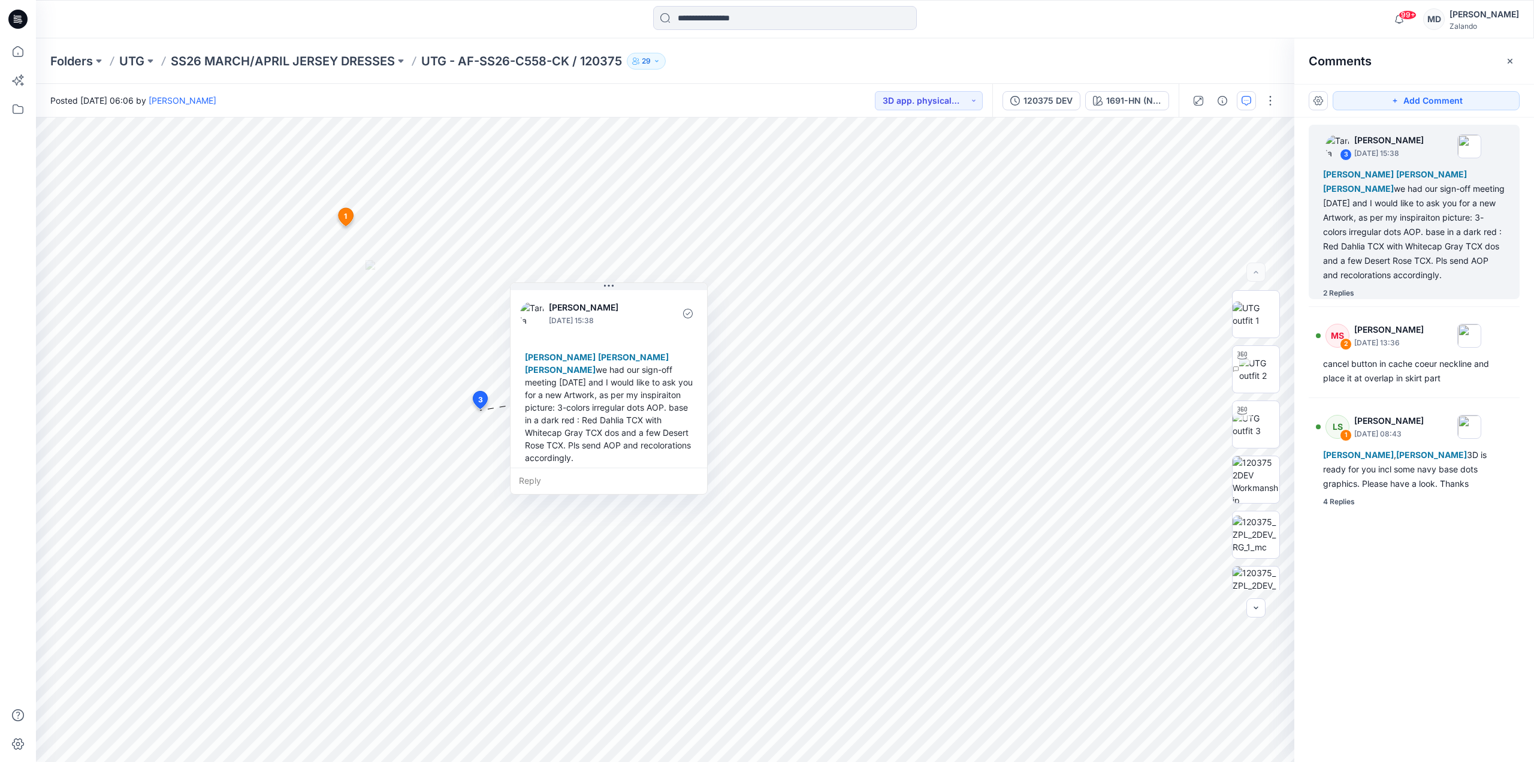
click at [17, 23] on icon at bounding box center [17, 19] width 19 height 19
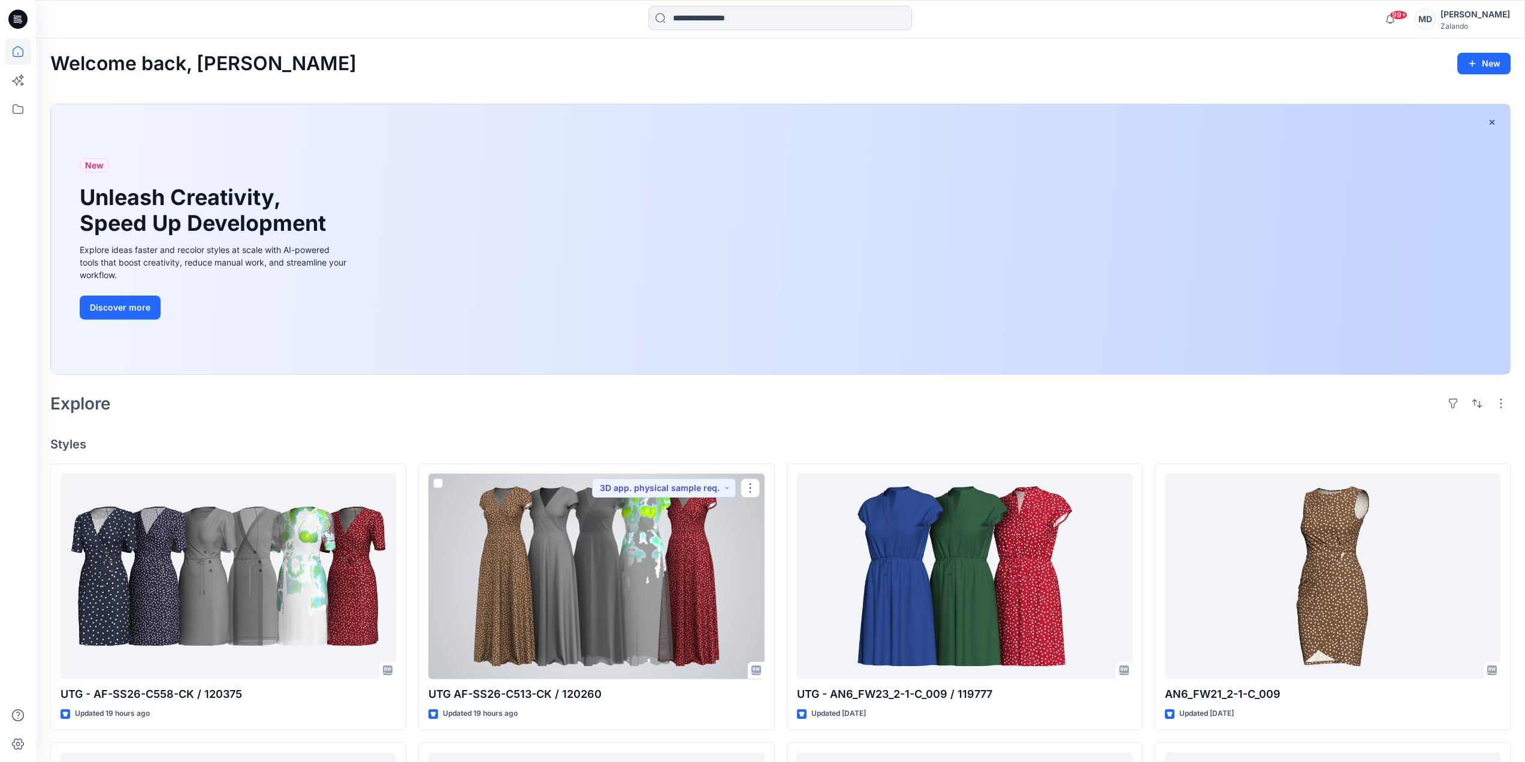
click at [555, 556] on div at bounding box center [596, 576] width 336 height 206
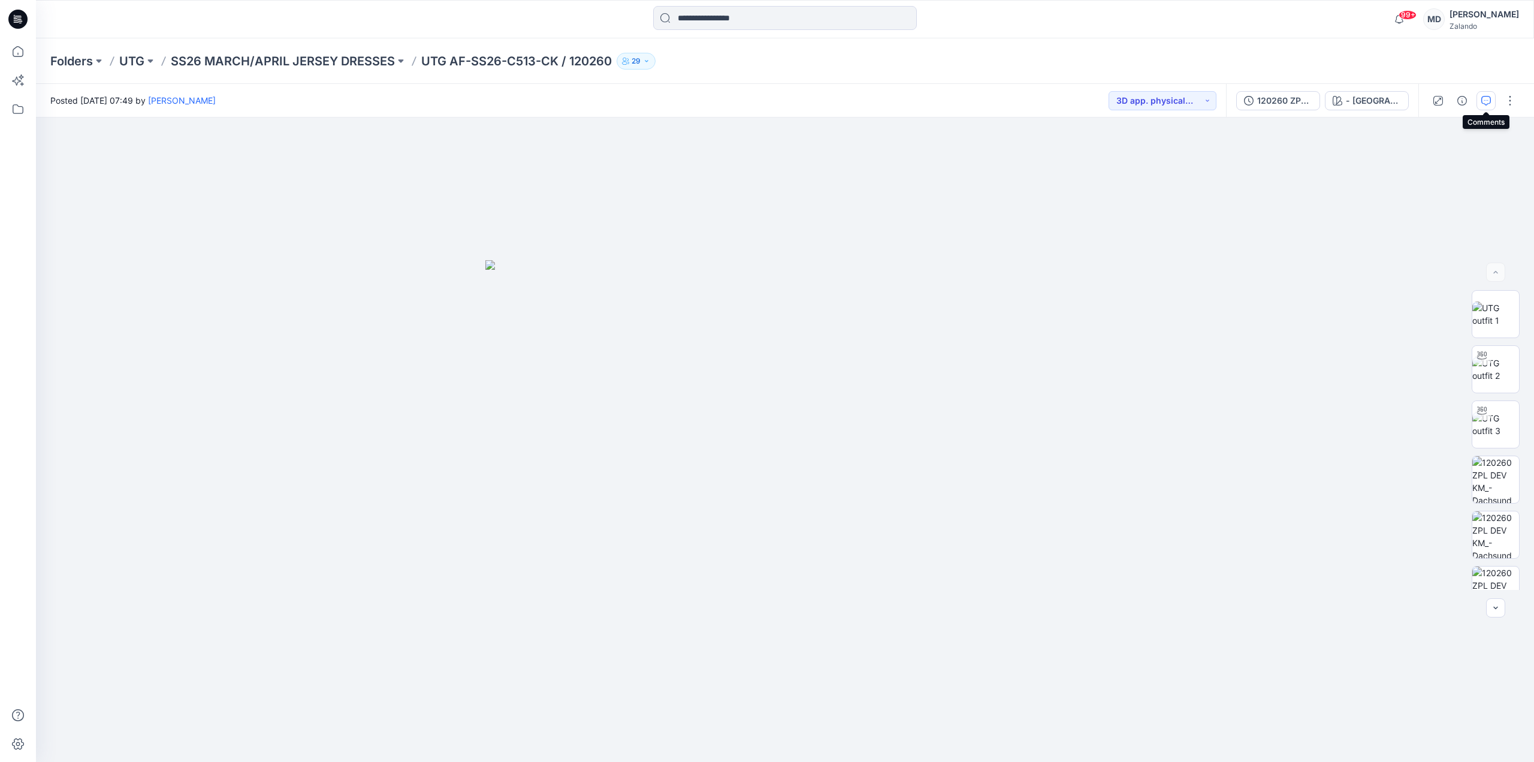
click at [1481, 96] on button "button" at bounding box center [1485, 100] width 19 height 19
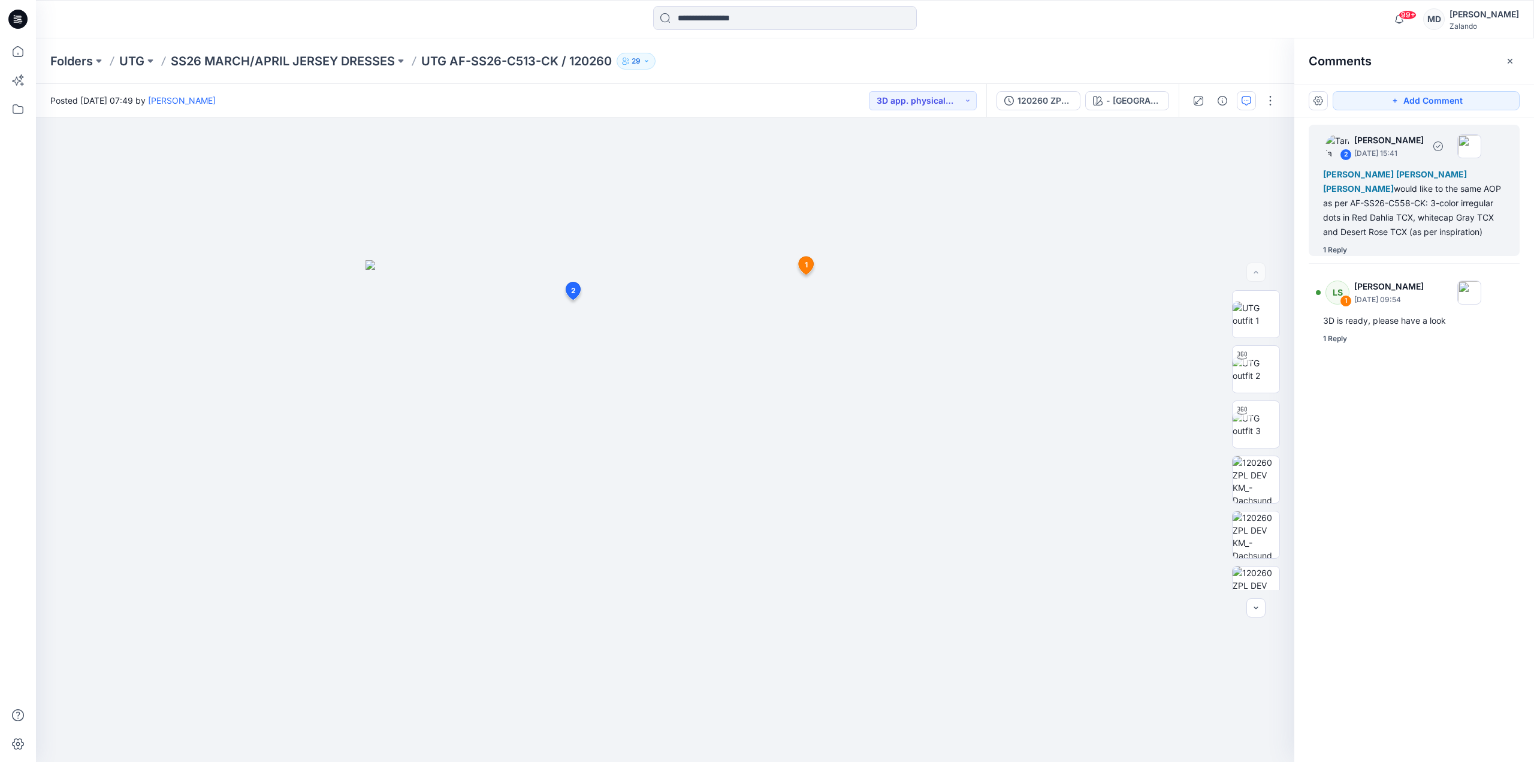
click at [1397, 219] on div "Lise Stougaard Marlene Seefeldt Marnie Douven would like to the same AOP as per…" at bounding box center [1414, 203] width 182 height 72
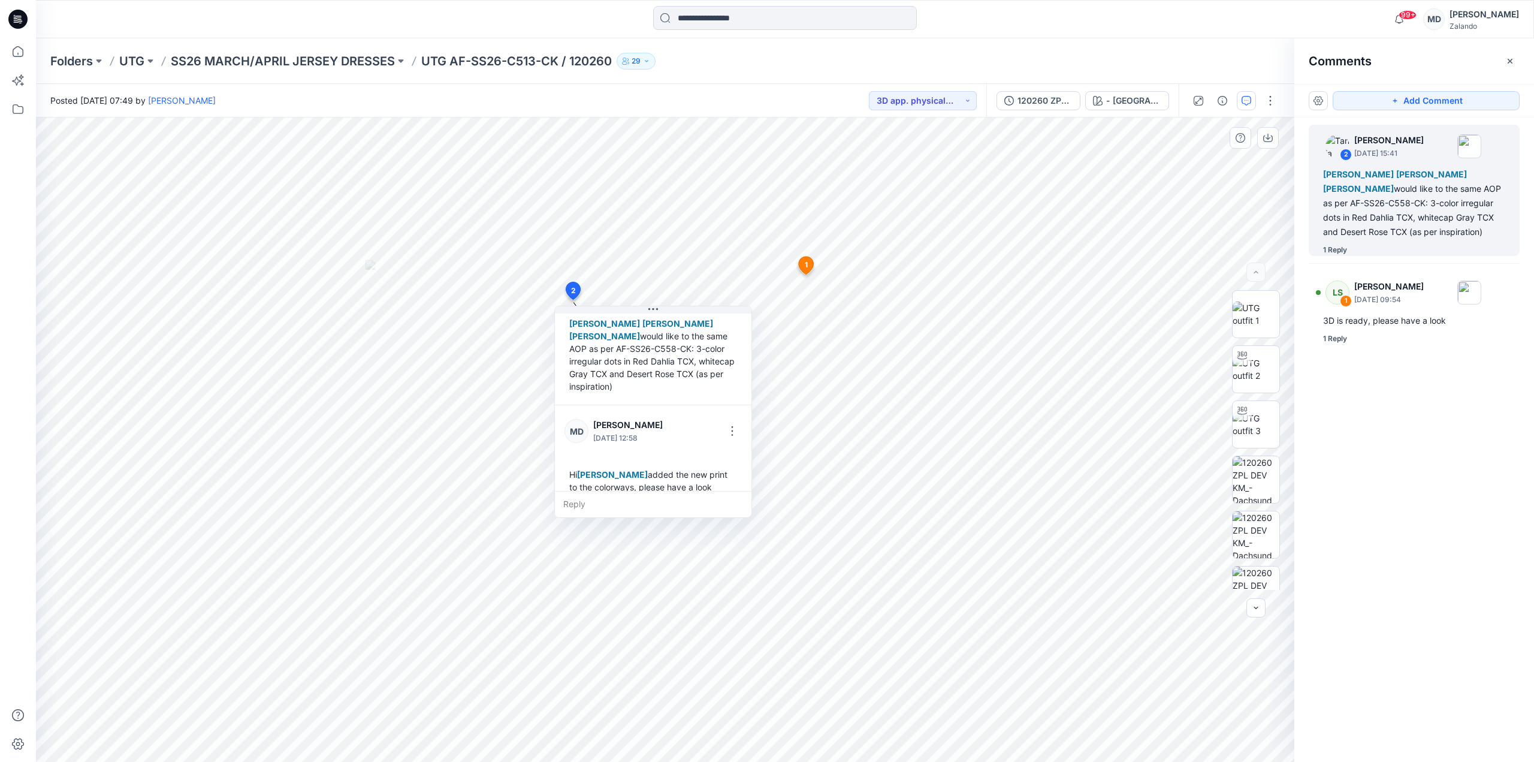
scroll to position [84, 0]
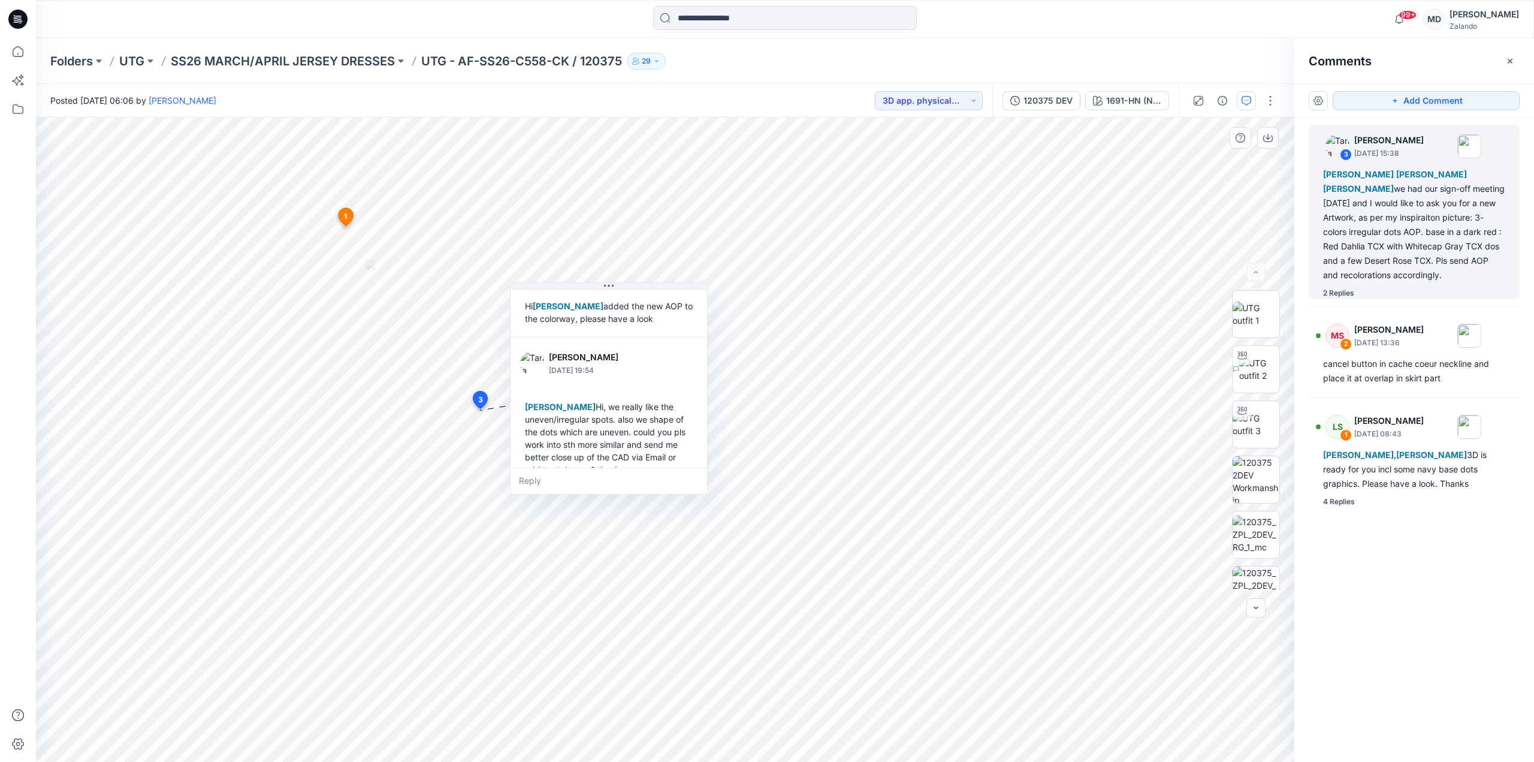
scroll to position [273, 0]
click at [1518, 60] on button "button" at bounding box center [1509, 61] width 19 height 19
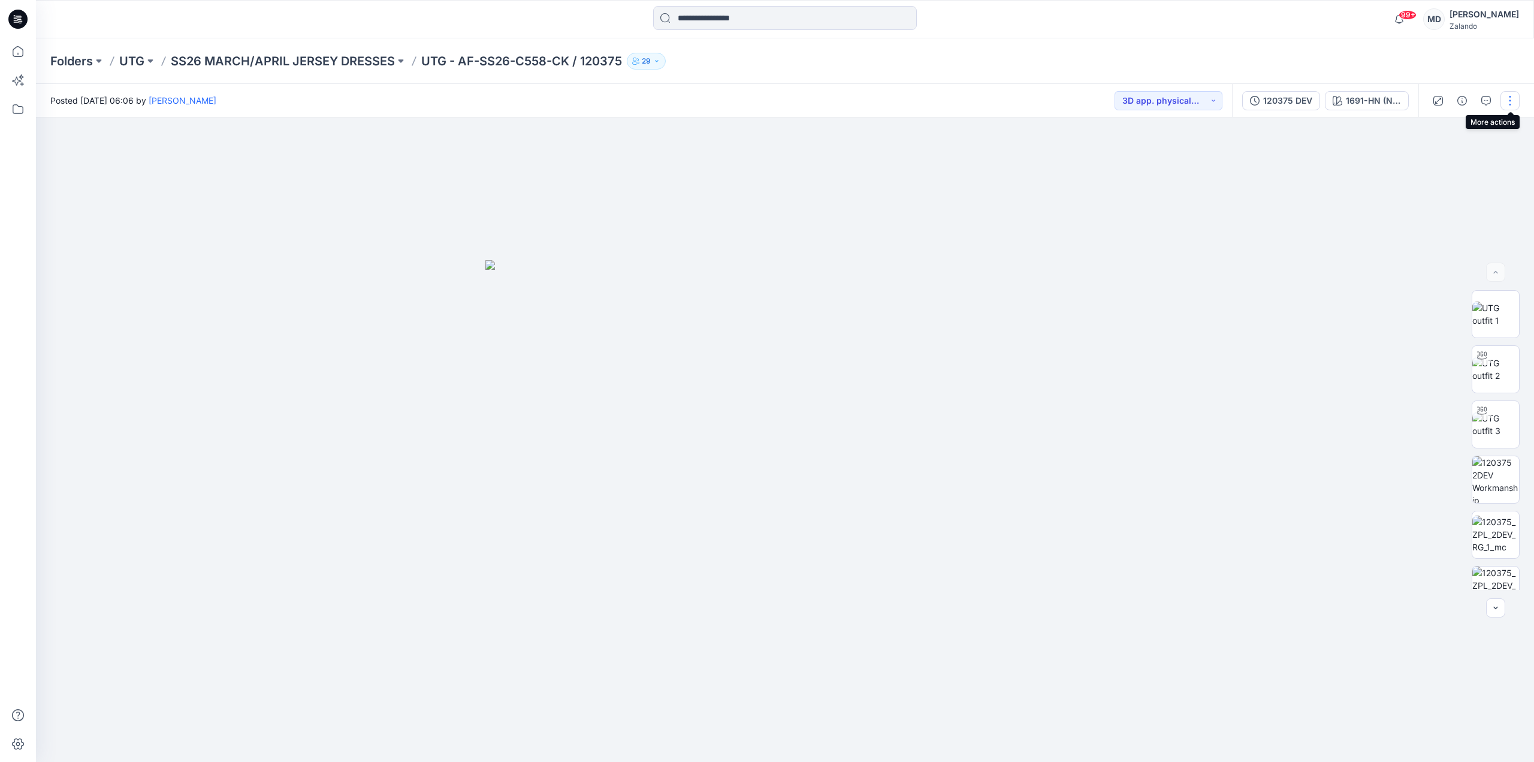
click at [1505, 104] on button "button" at bounding box center [1509, 100] width 19 height 19
click at [1444, 192] on button "Edit" at bounding box center [1459, 189] width 110 height 22
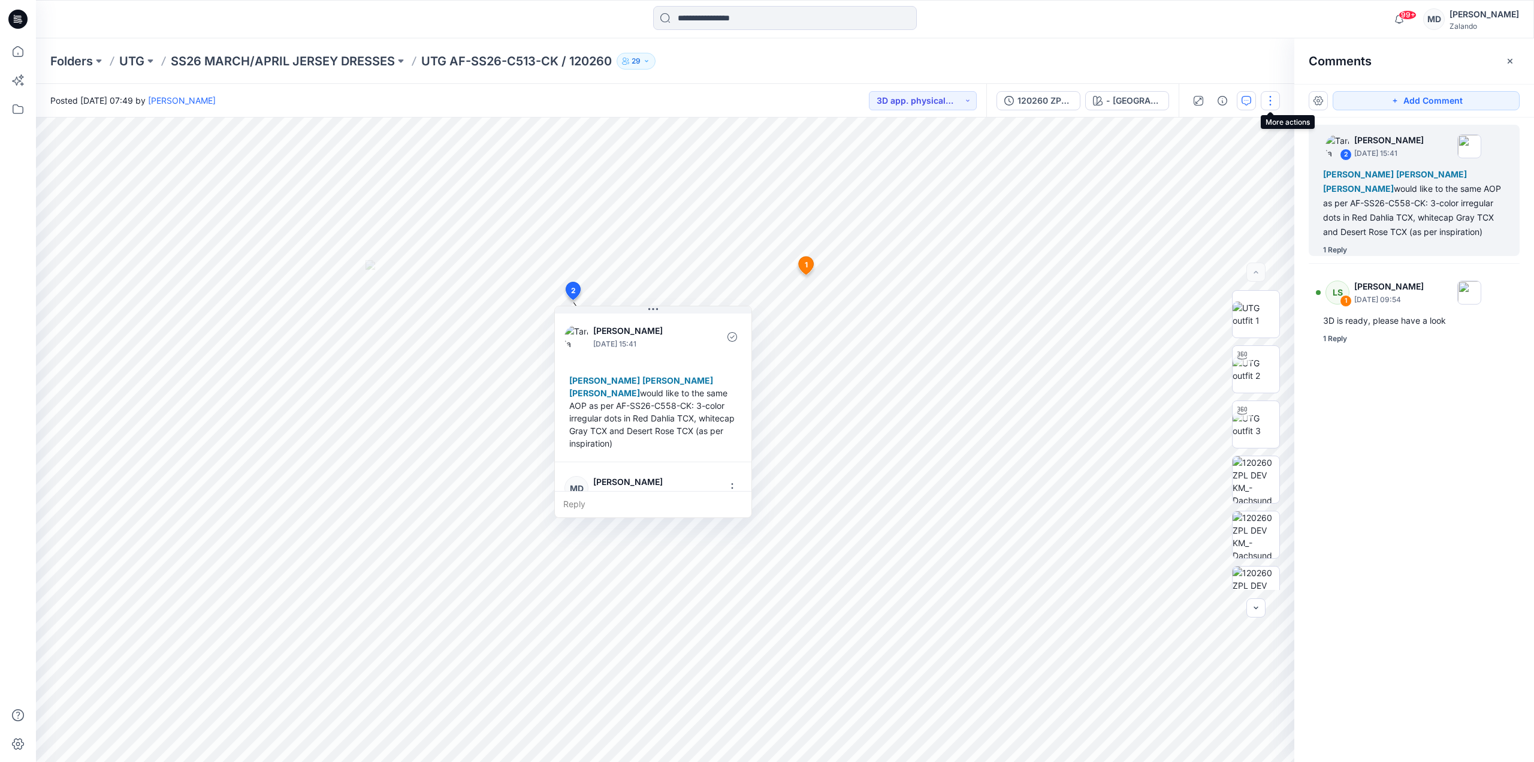
click at [1264, 100] on button "button" at bounding box center [1270, 100] width 19 height 19
click at [1186, 191] on button "Edit" at bounding box center [1220, 189] width 110 height 22
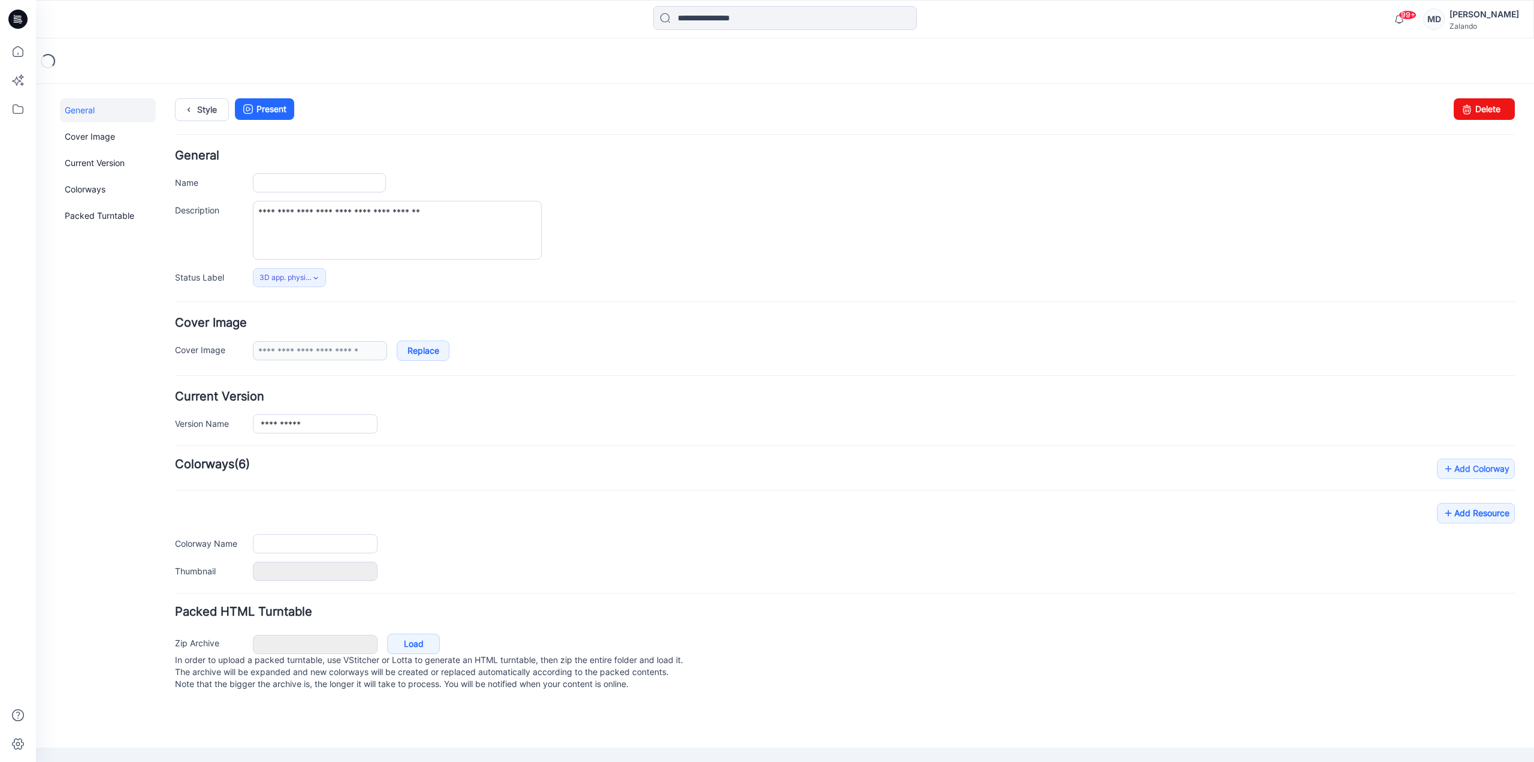
type input "**********"
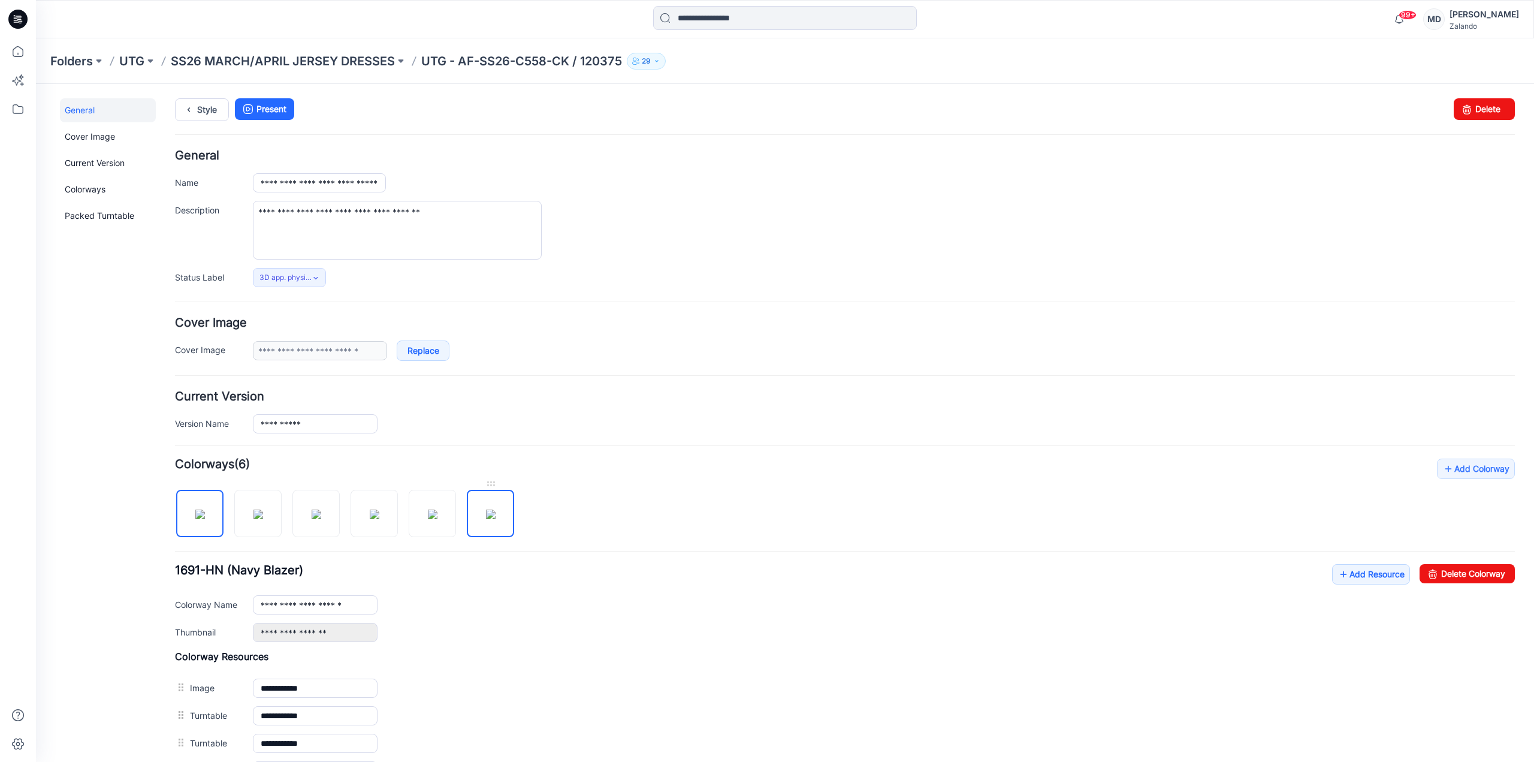
click at [496, 519] on img at bounding box center [491, 514] width 10 height 10
type input "*******"
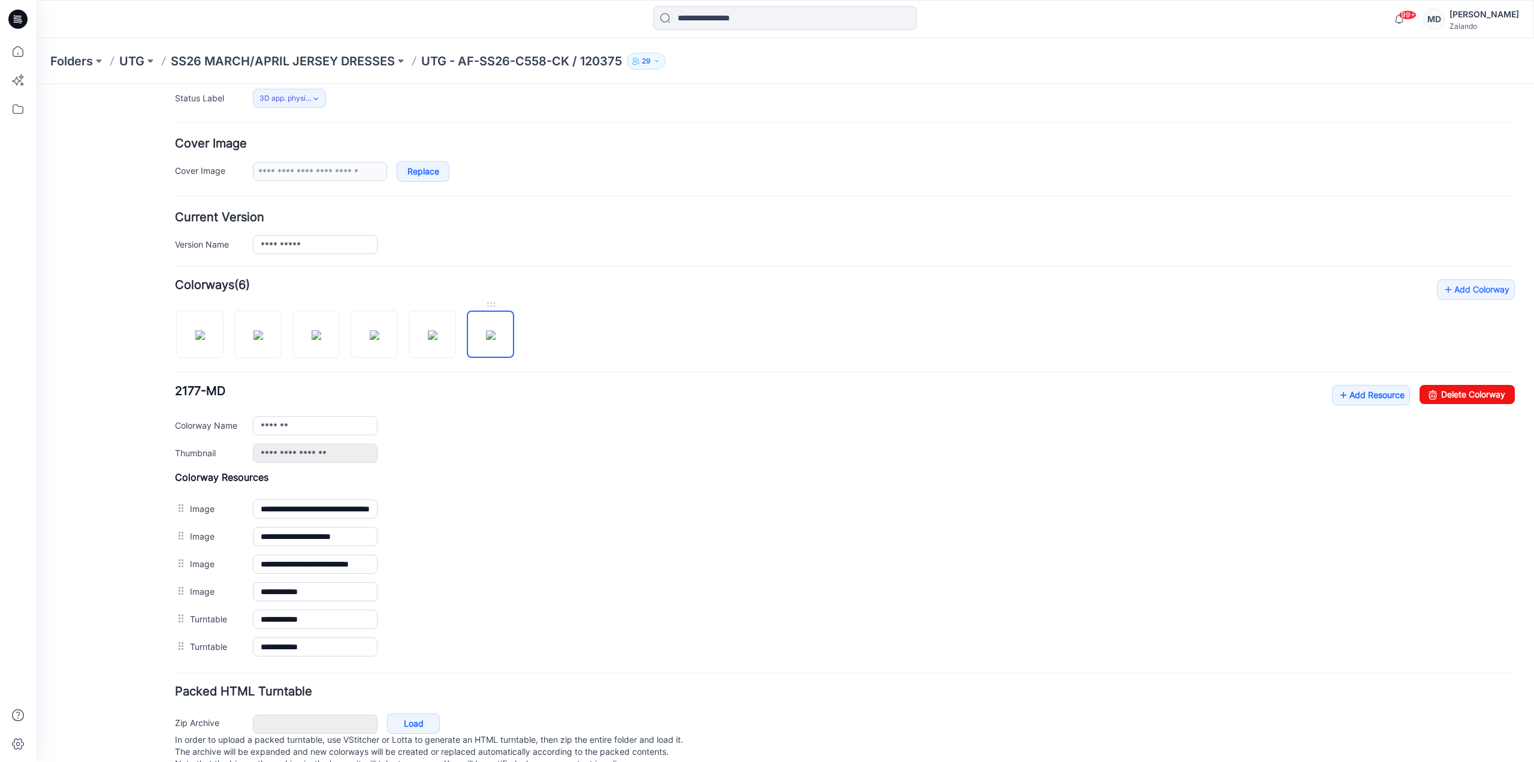
scroll to position [215, 0]
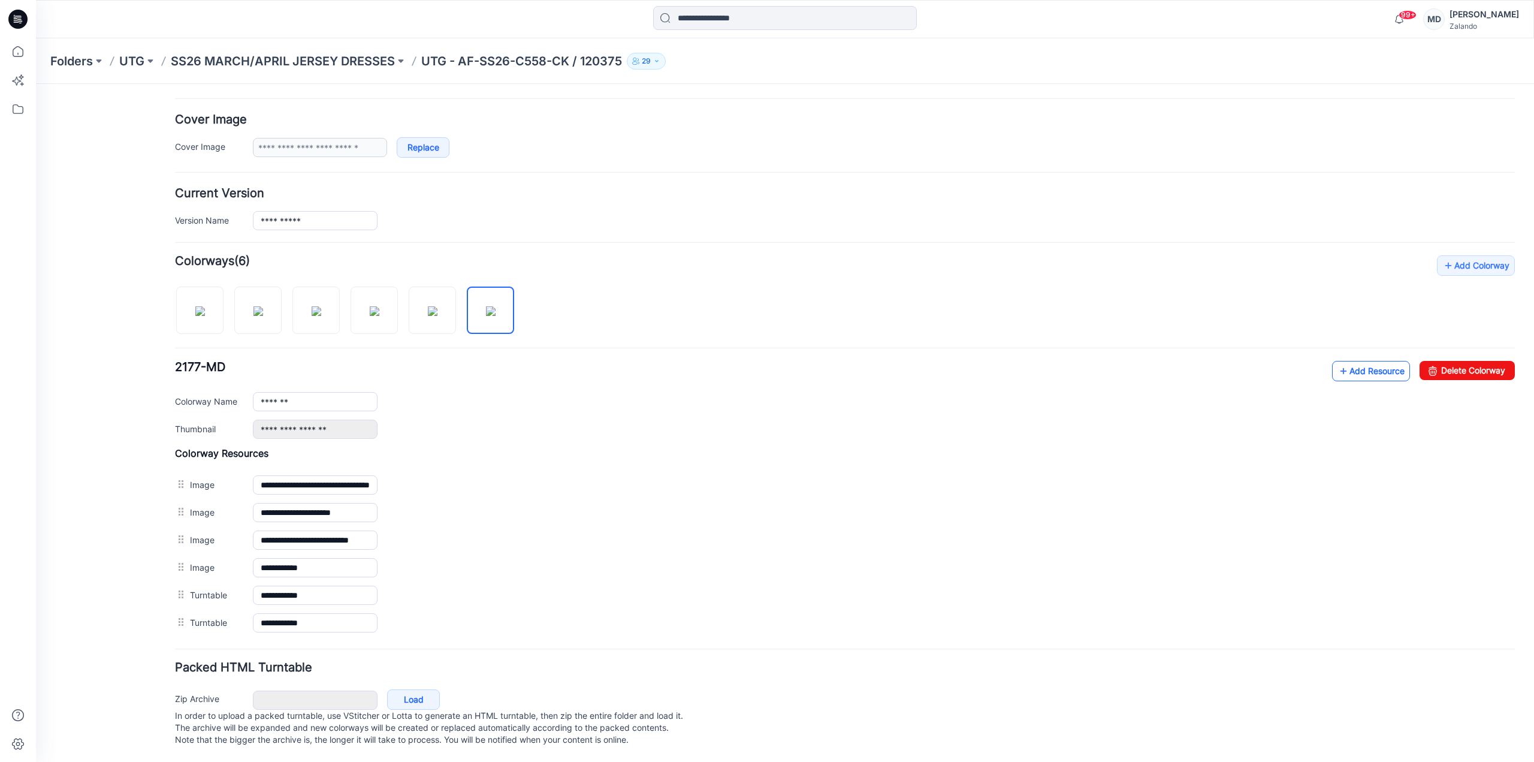
click at [1376, 361] on link "Add Resource" at bounding box center [1371, 371] width 78 height 20
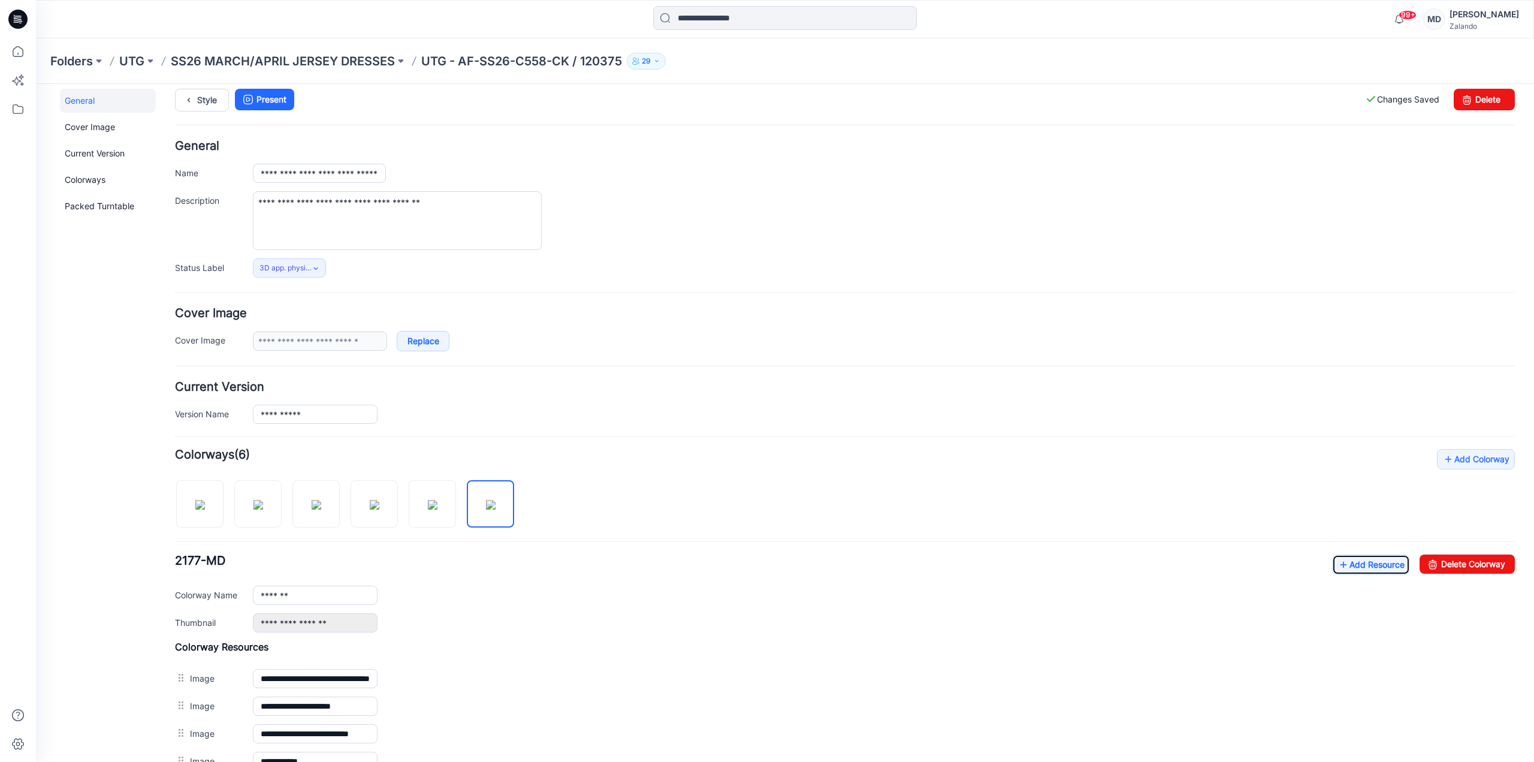
scroll to position [0, 0]
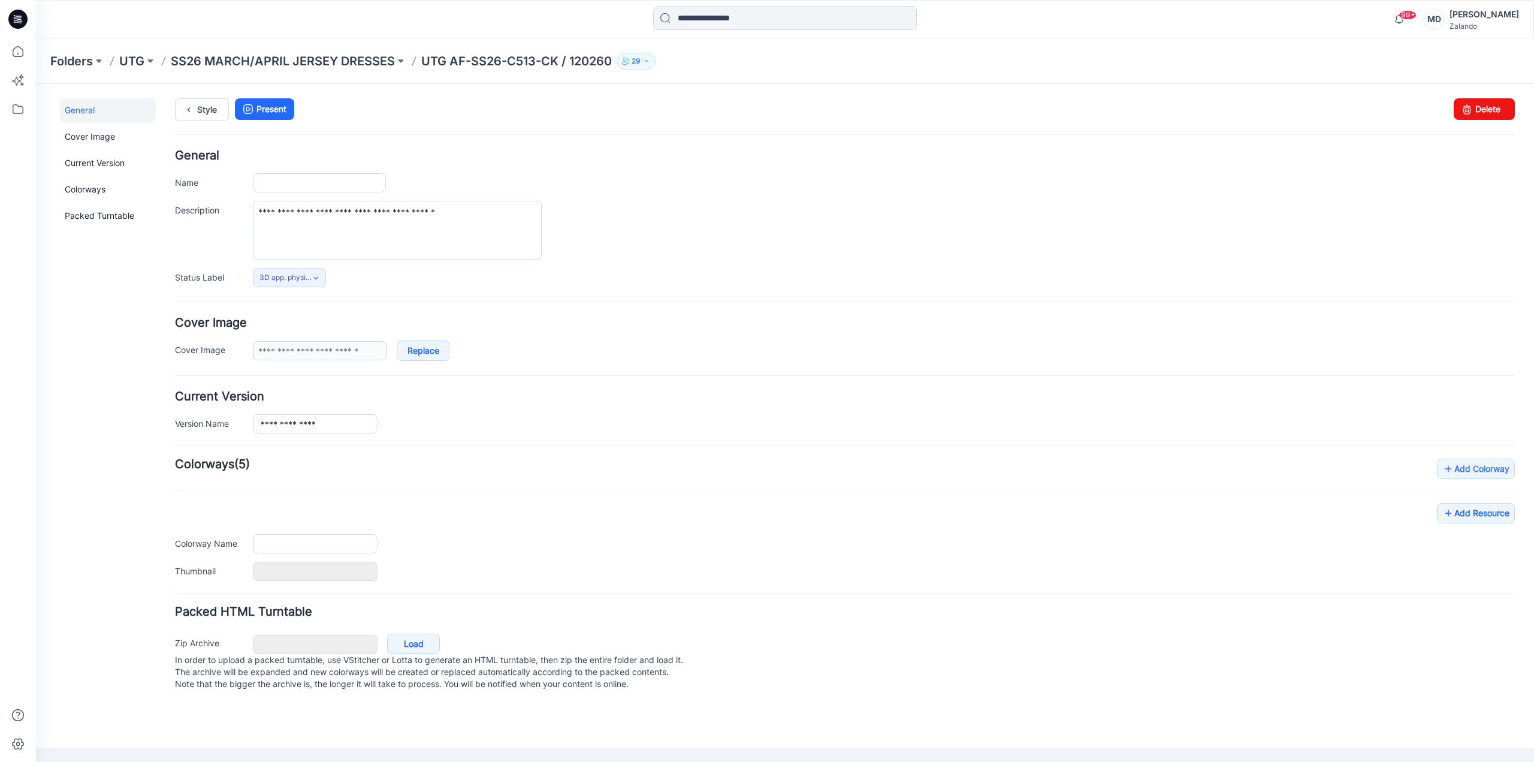
type input "**********"
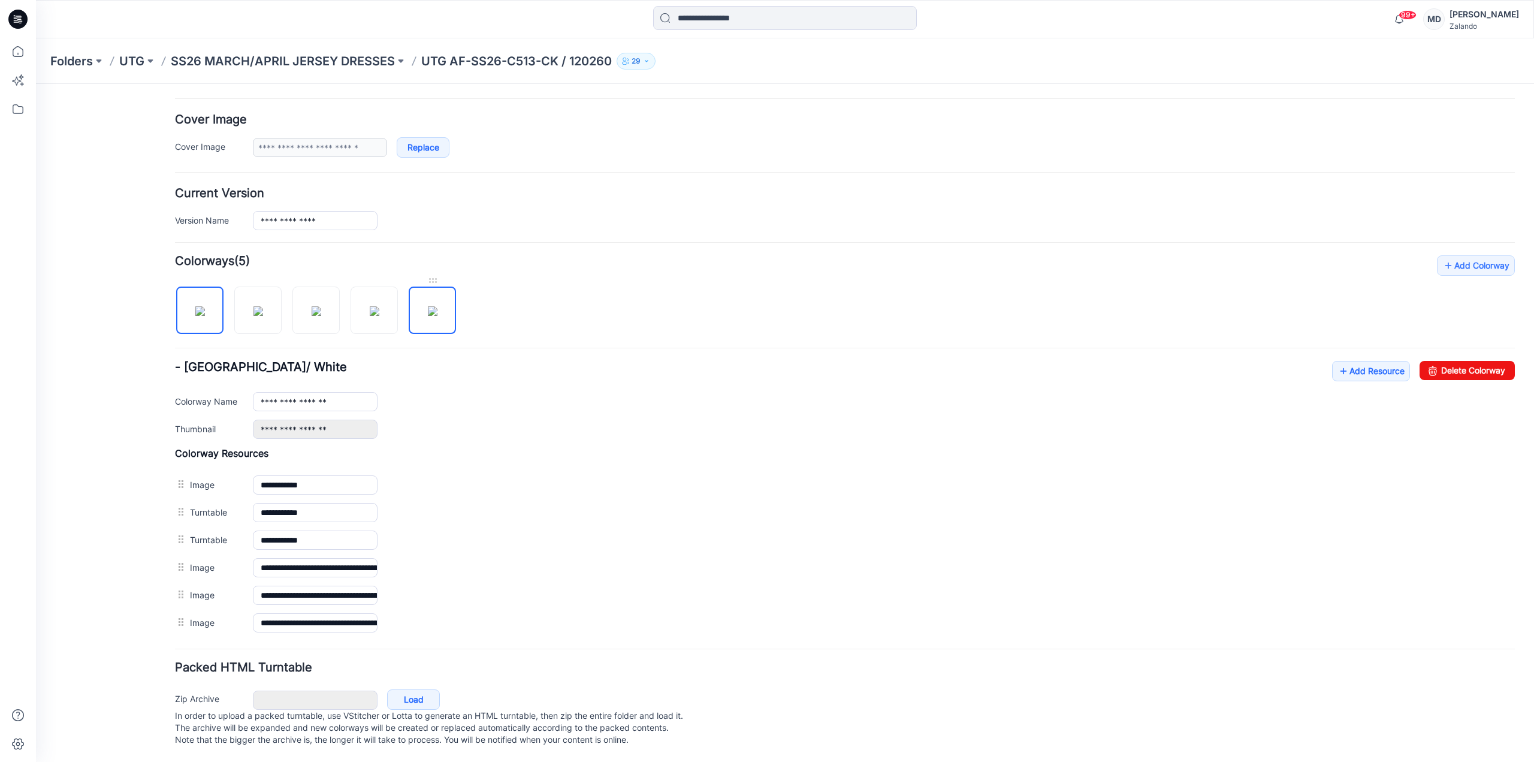
click at [430, 312] on img at bounding box center [433, 311] width 10 height 10
type input "*******"
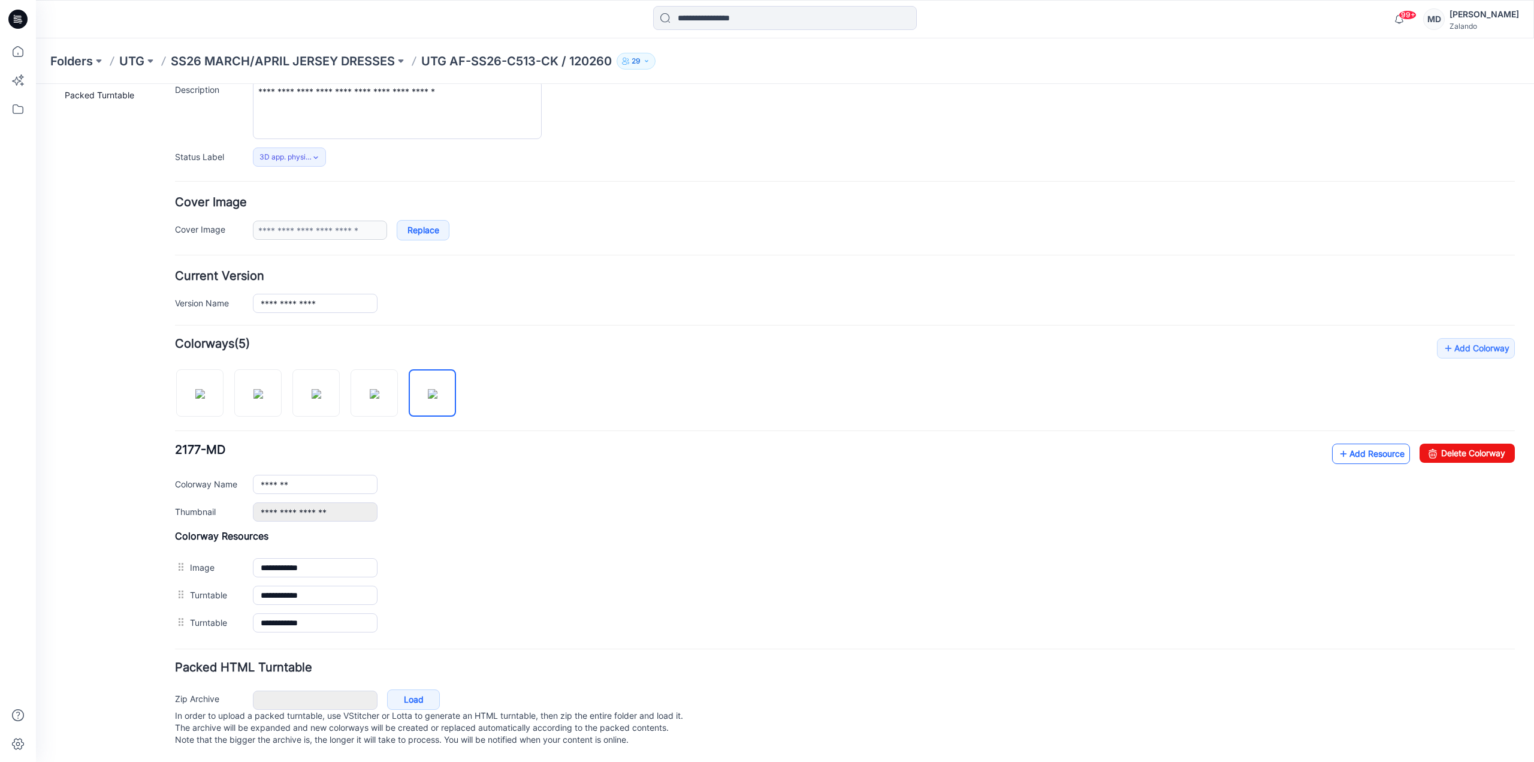
click at [1351, 443] on link "Add Resource" at bounding box center [1371, 453] width 78 height 20
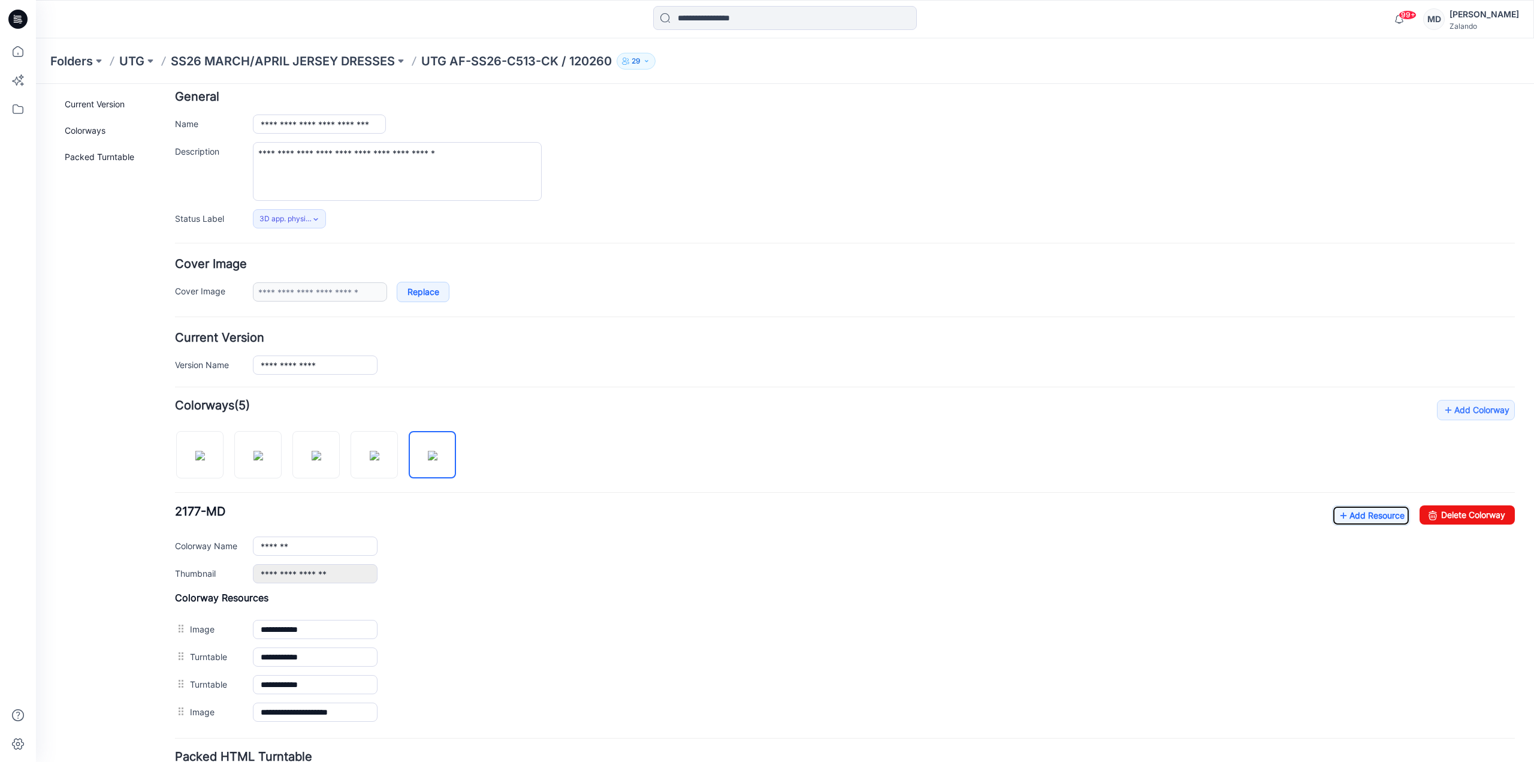
scroll to position [0, 0]
